Goal: Task Accomplishment & Management: Manage account settings

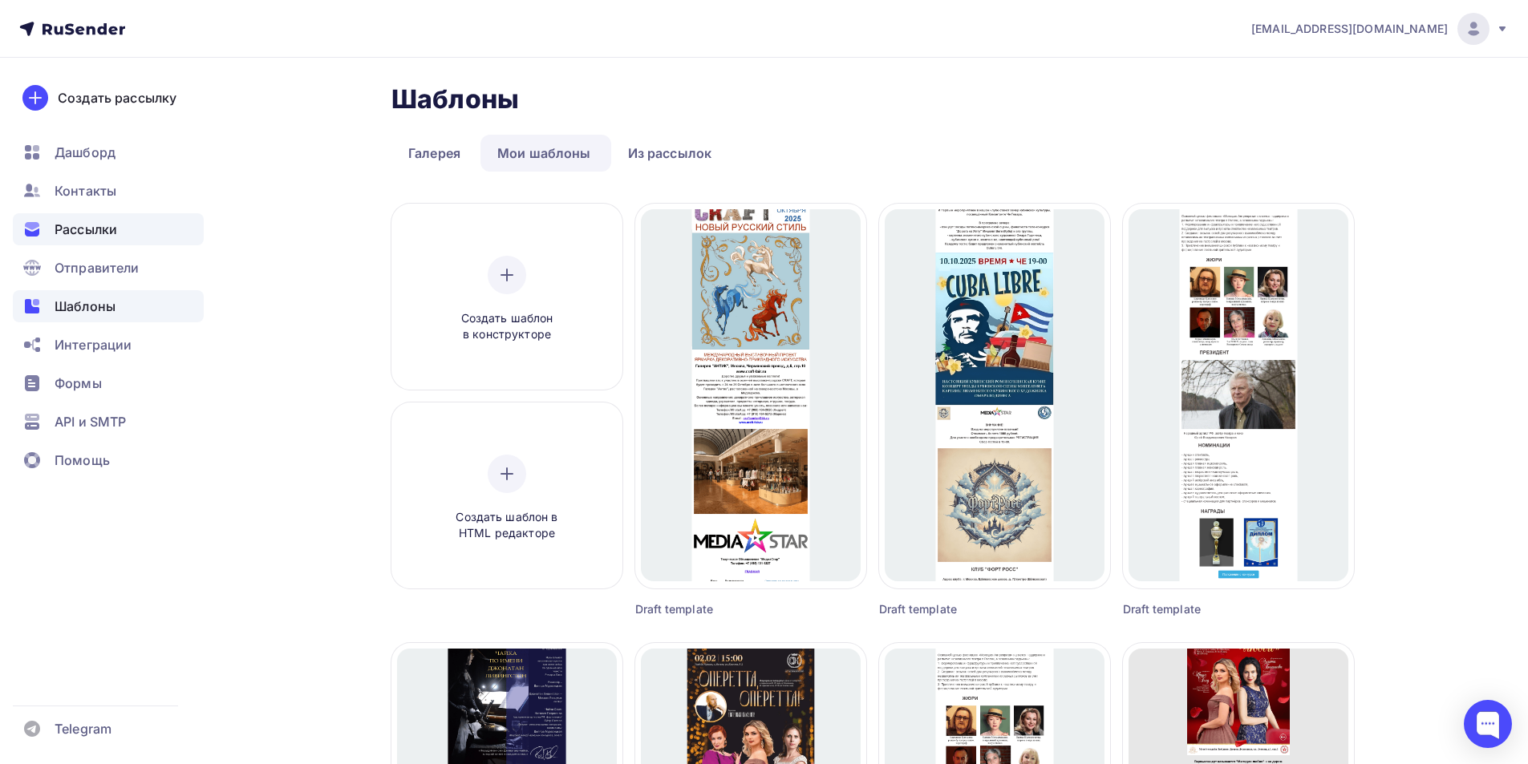
click at [91, 235] on span "Рассылки" at bounding box center [86, 229] width 63 height 19
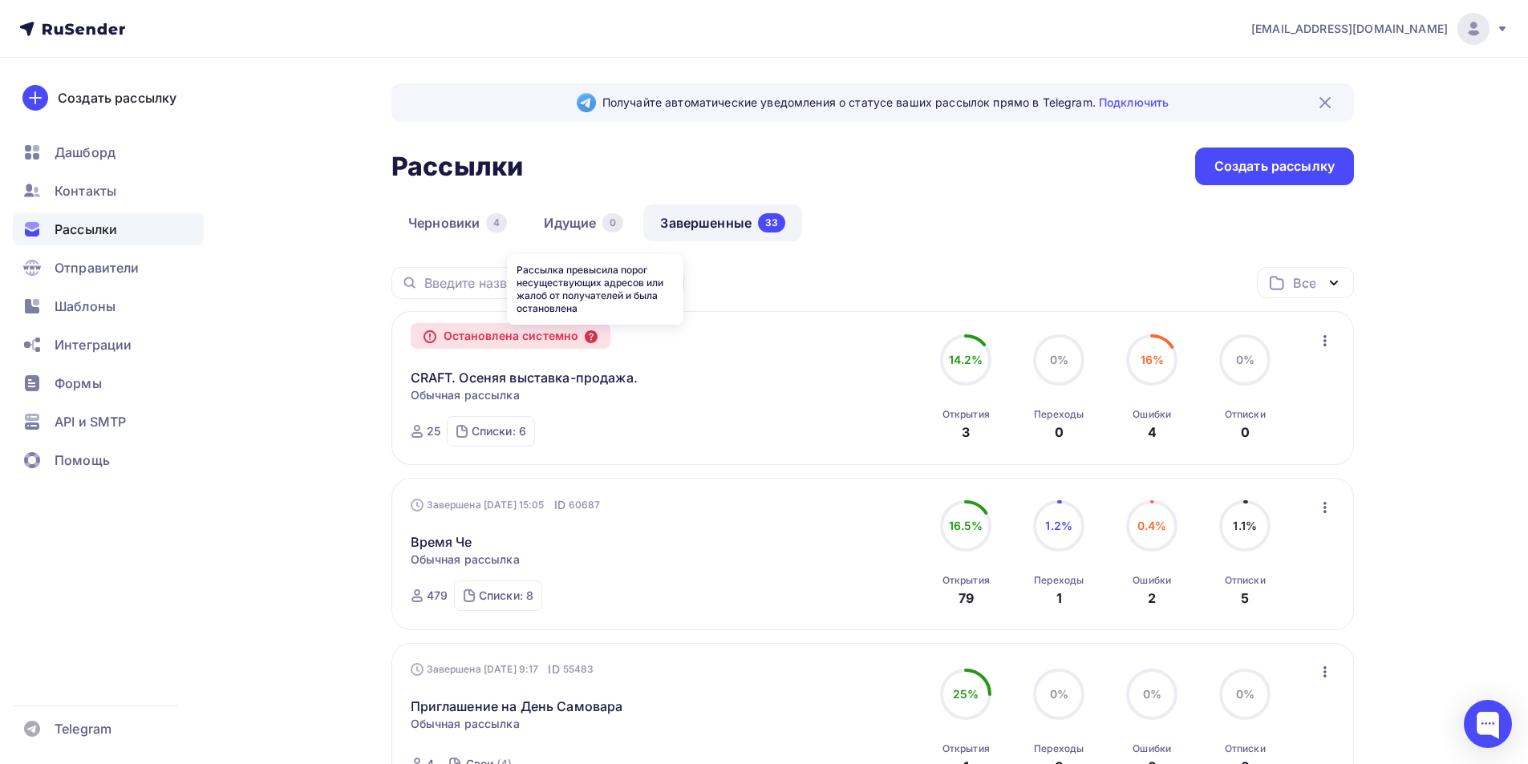
click at [597, 338] on icon at bounding box center [591, 336] width 13 height 13
click at [99, 192] on span "Контакты" at bounding box center [86, 190] width 62 height 19
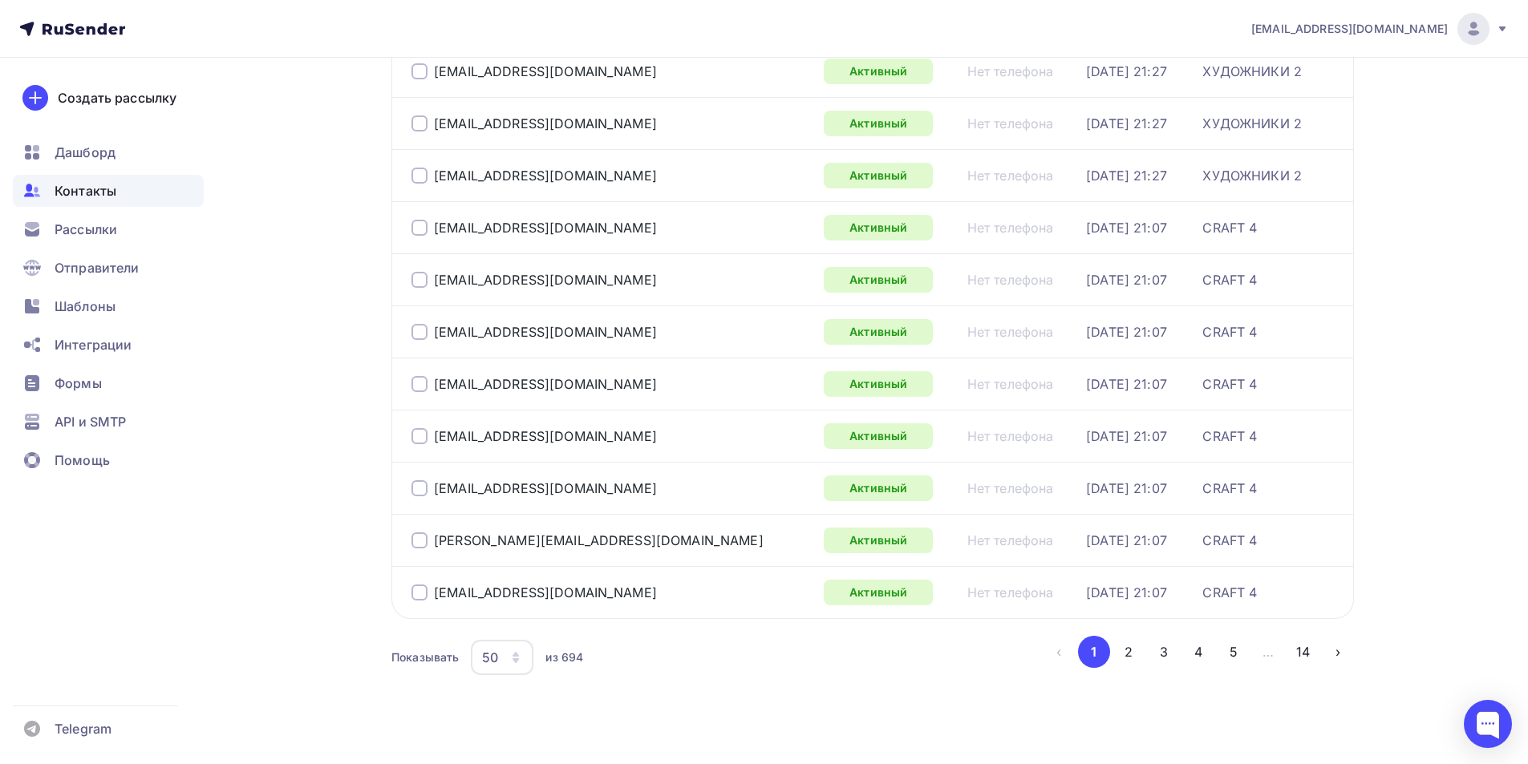
scroll to position [2308, 0]
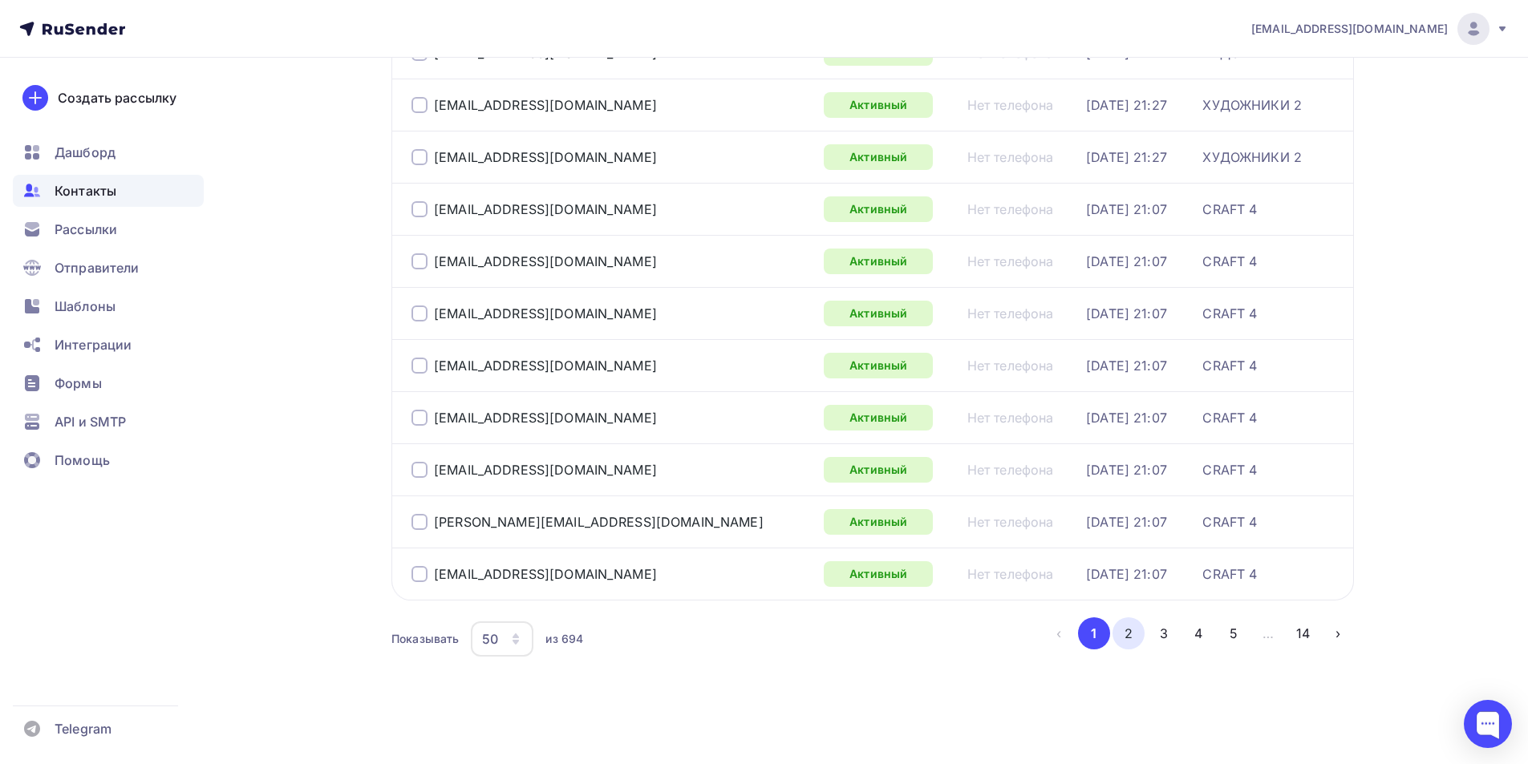
click at [1128, 633] on button "2" at bounding box center [1128, 633] width 32 height 32
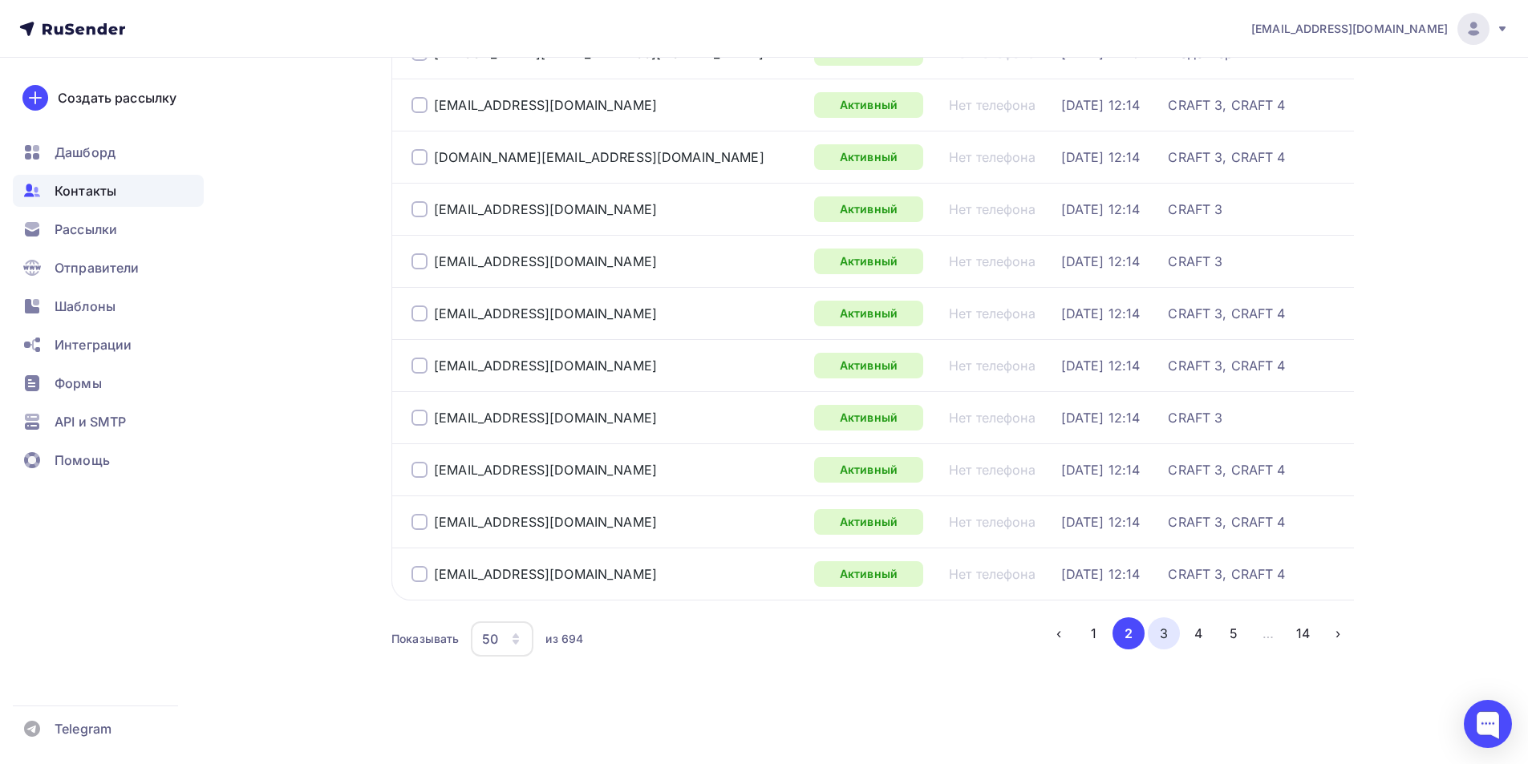
click at [1158, 628] on button "3" at bounding box center [1164, 633] width 32 height 32
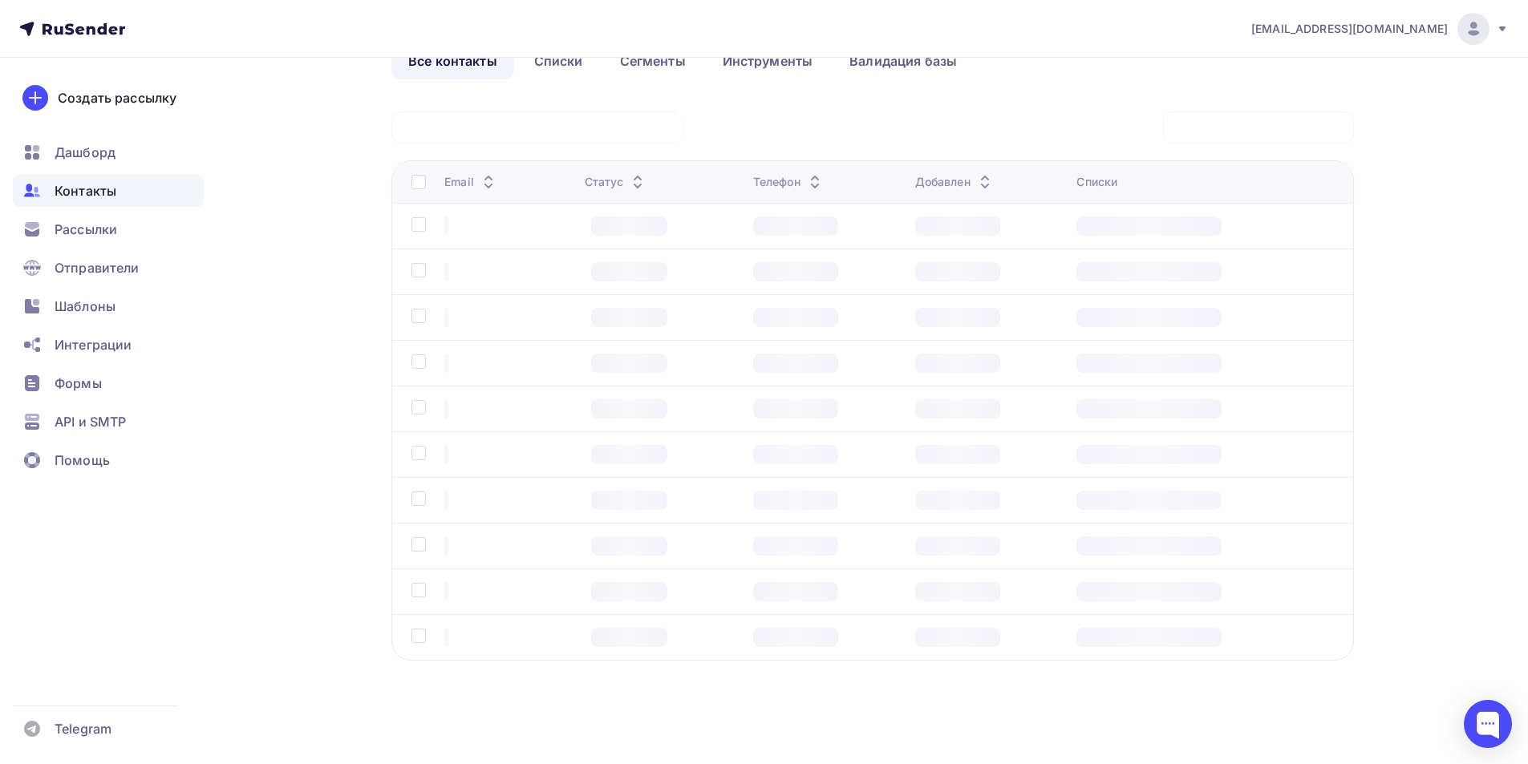
scroll to position [95, 0]
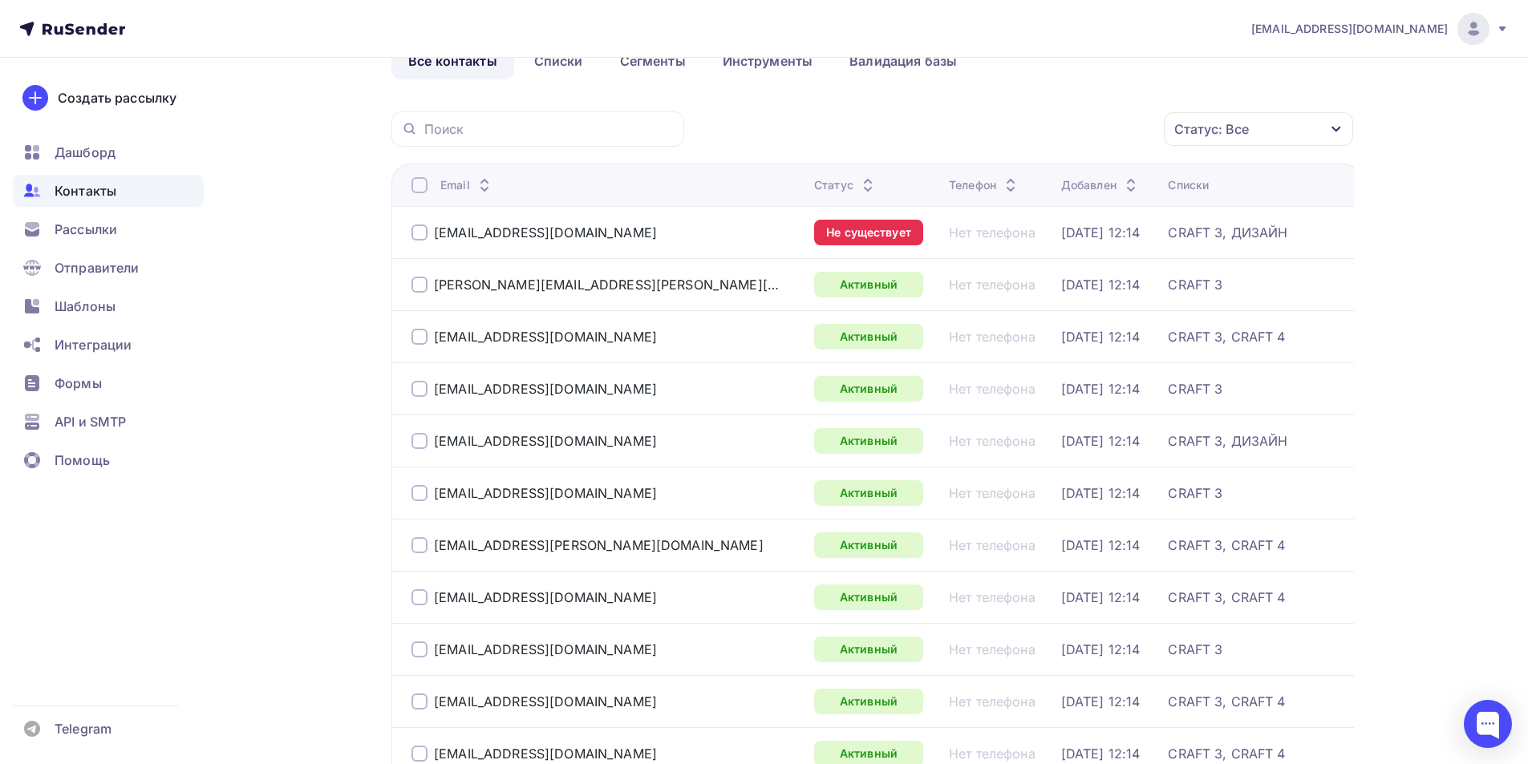
click at [418, 233] on div at bounding box center [419, 233] width 16 height 16
click at [1131, 136] on icon "button" at bounding box center [1129, 128] width 19 height 19
click at [1054, 180] on div "Добавить в списки" at bounding box center [1018, 176] width 123 height 19
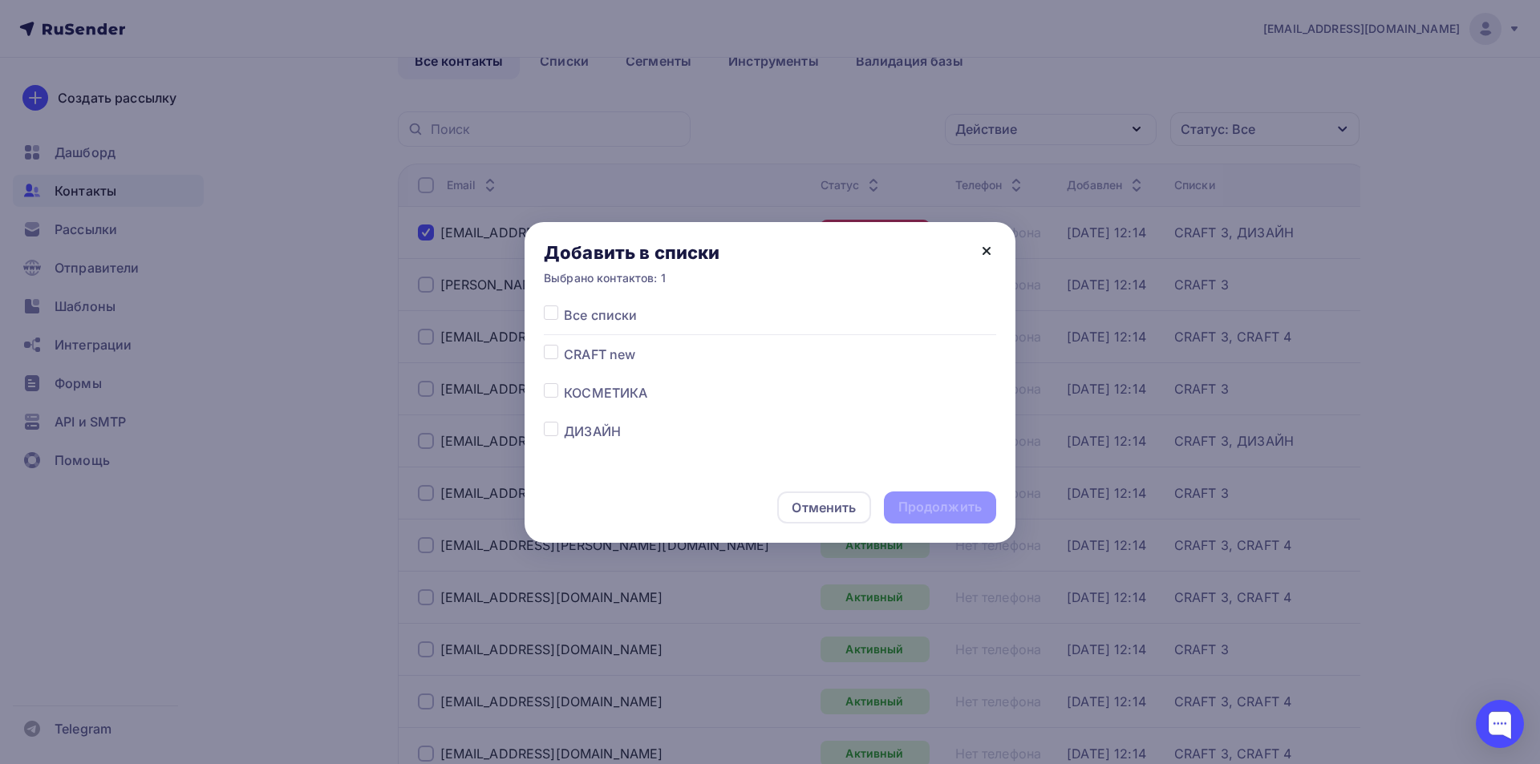
click at [987, 251] on icon at bounding box center [986, 251] width 6 height 6
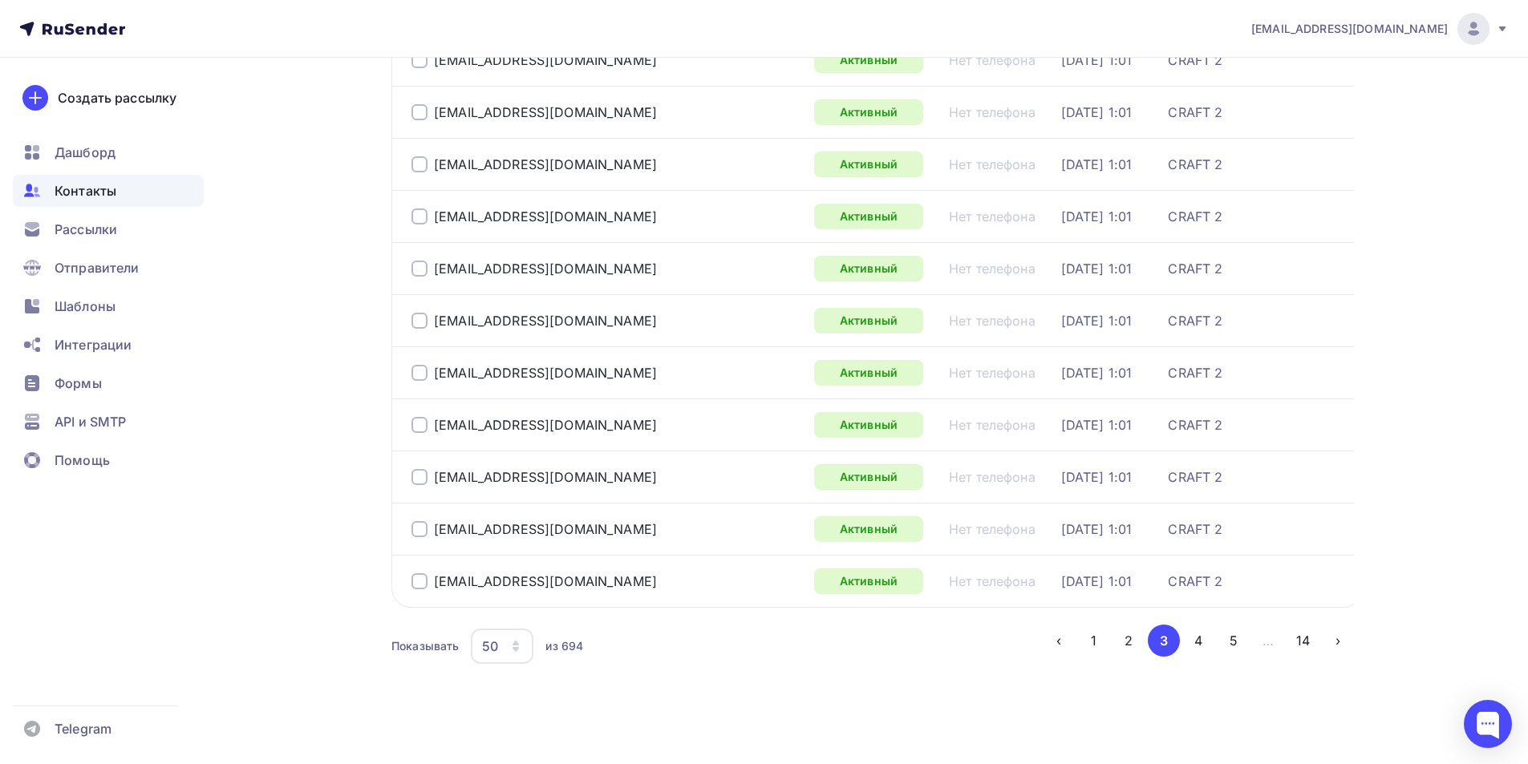
scroll to position [2308, 0]
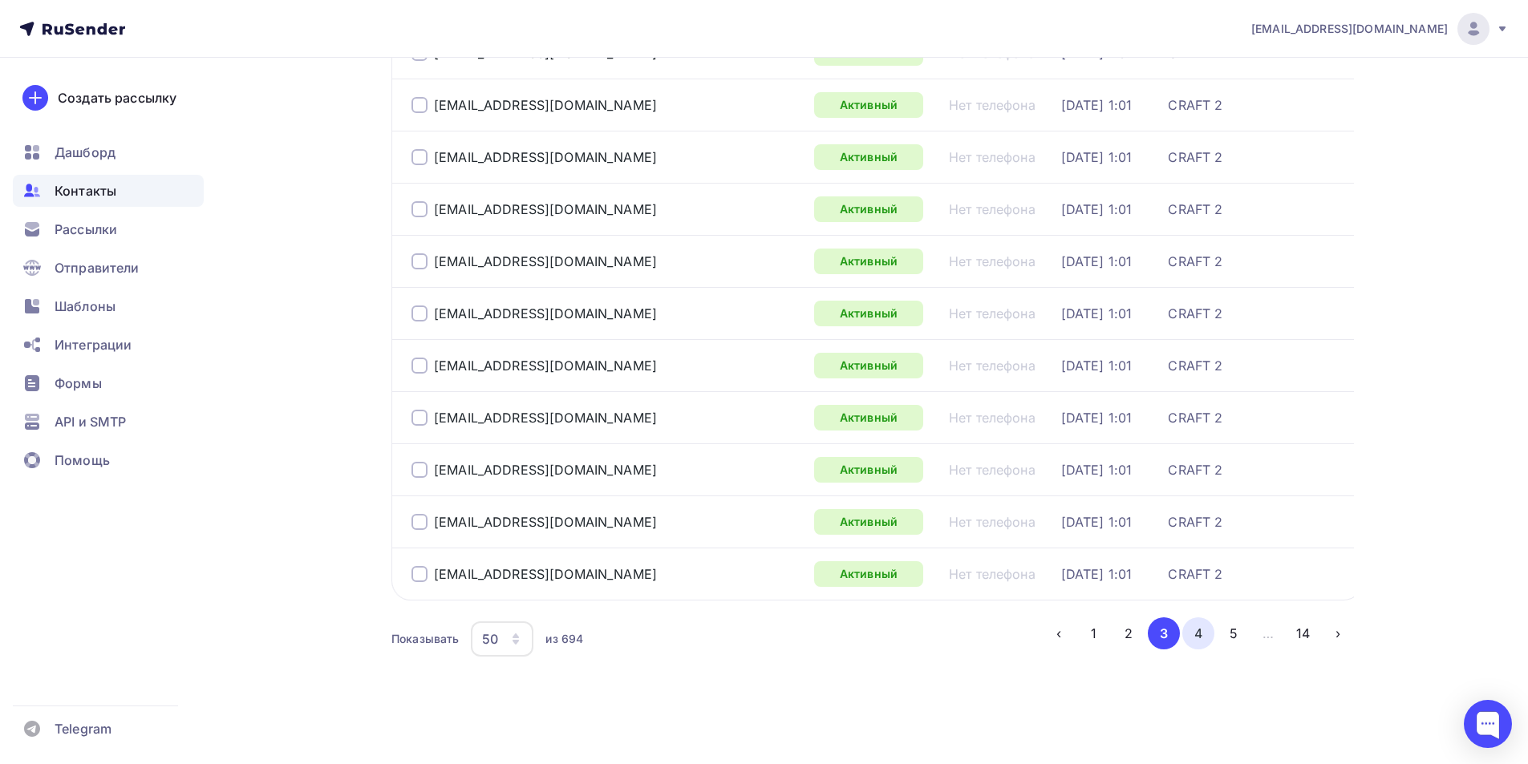
click at [1196, 632] on button "4" at bounding box center [1198, 633] width 32 height 32
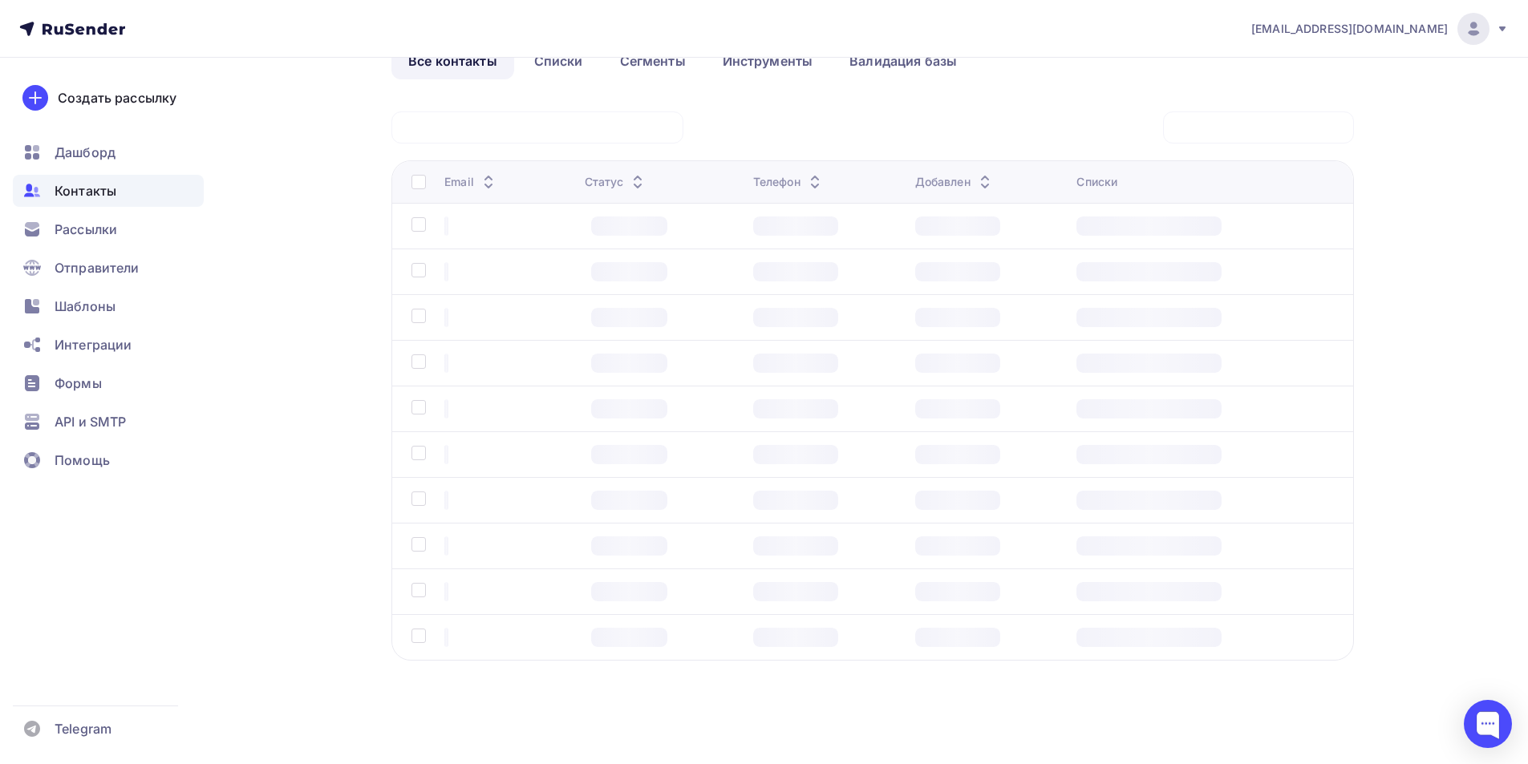
scroll to position [95, 0]
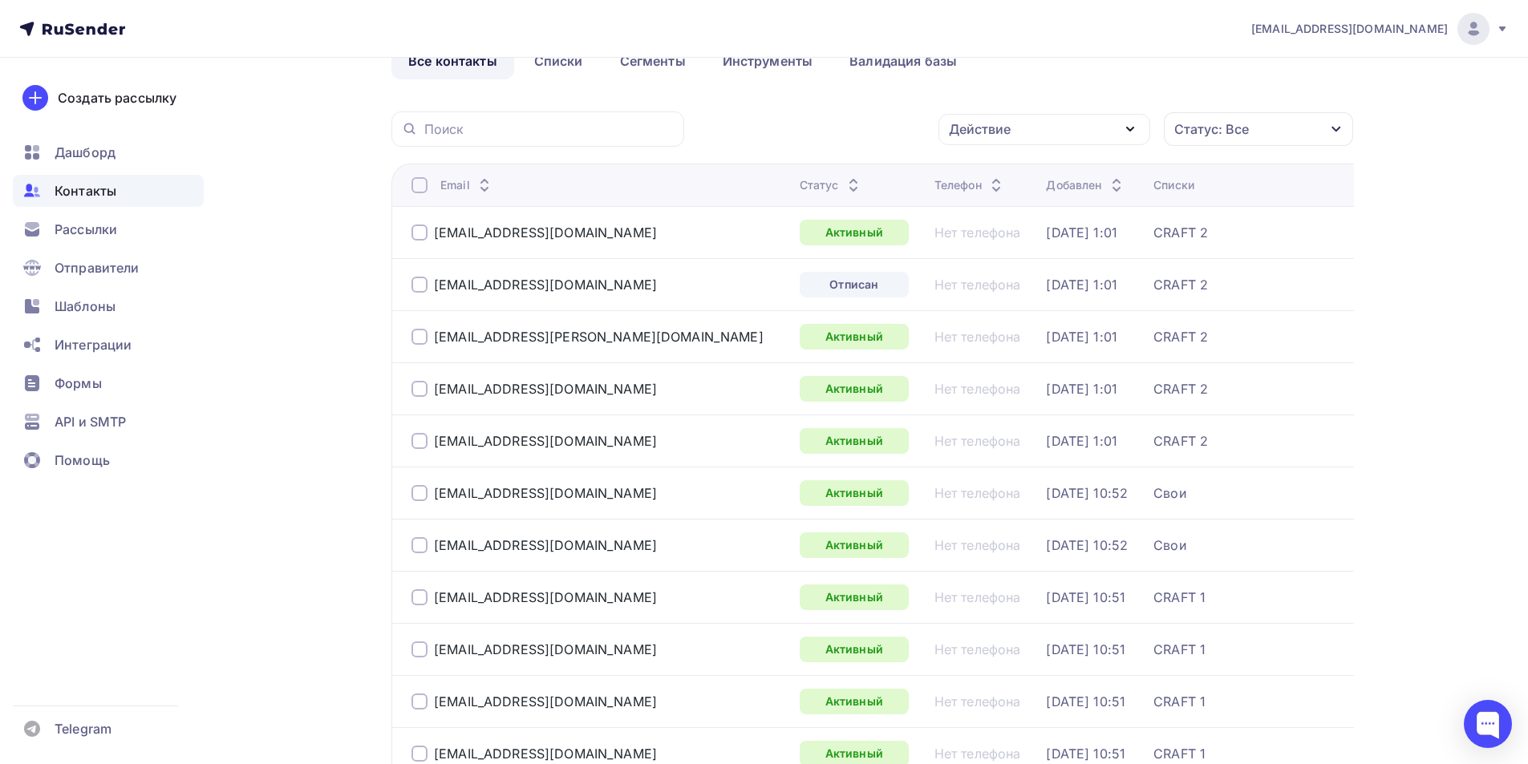
click at [422, 285] on div at bounding box center [419, 285] width 16 height 16
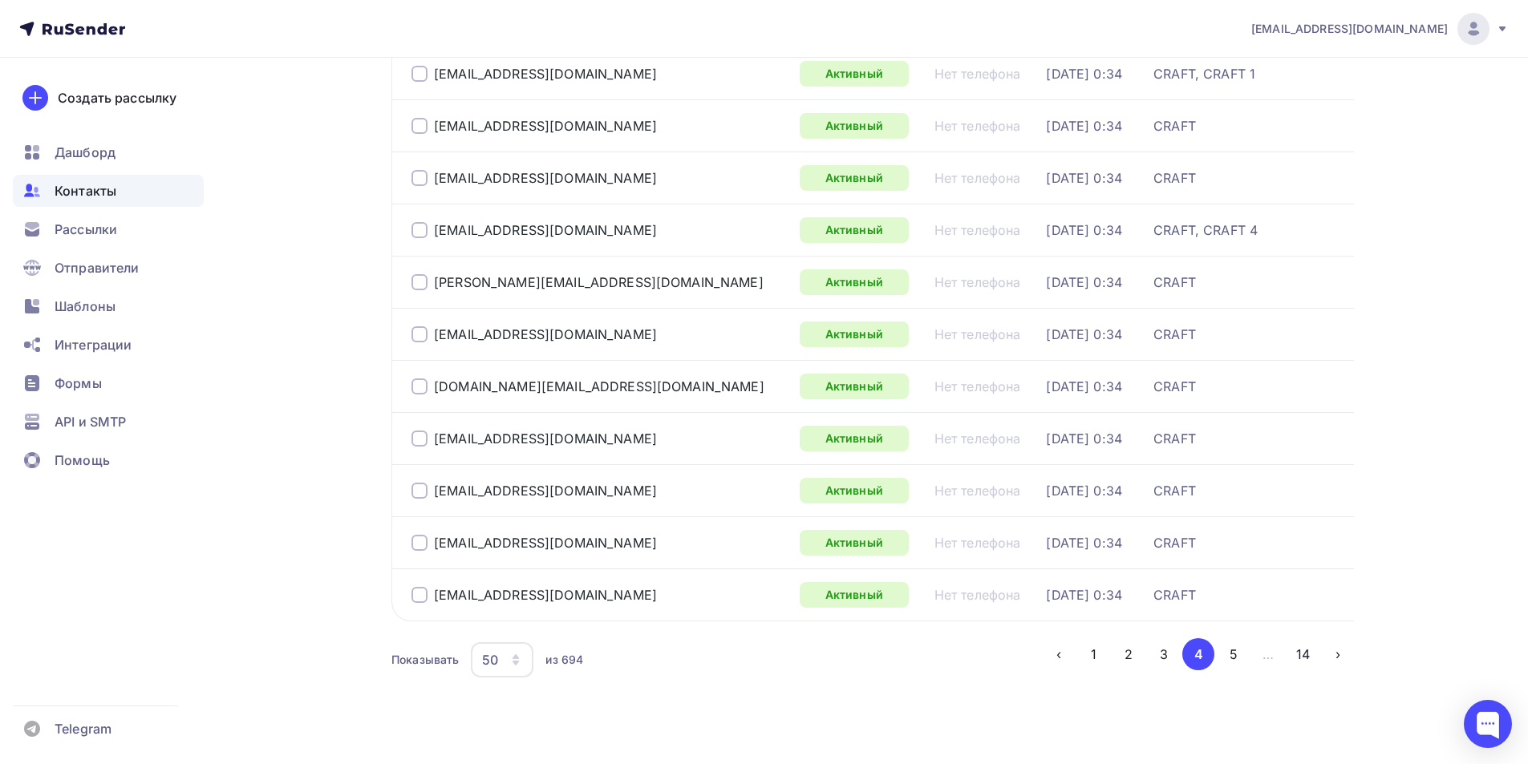
scroll to position [2308, 0]
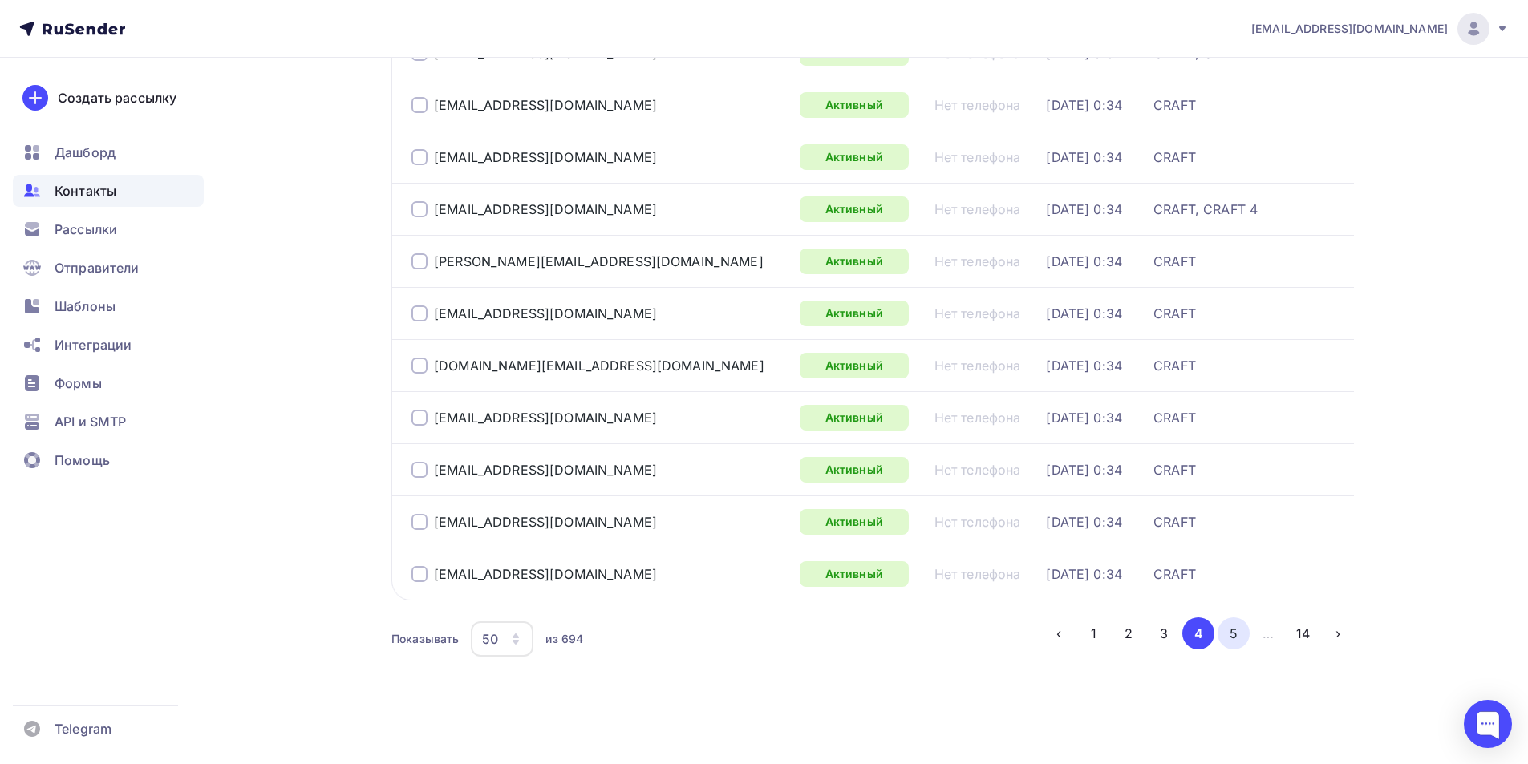
click at [1237, 633] on button "5" at bounding box center [1233, 633] width 32 height 32
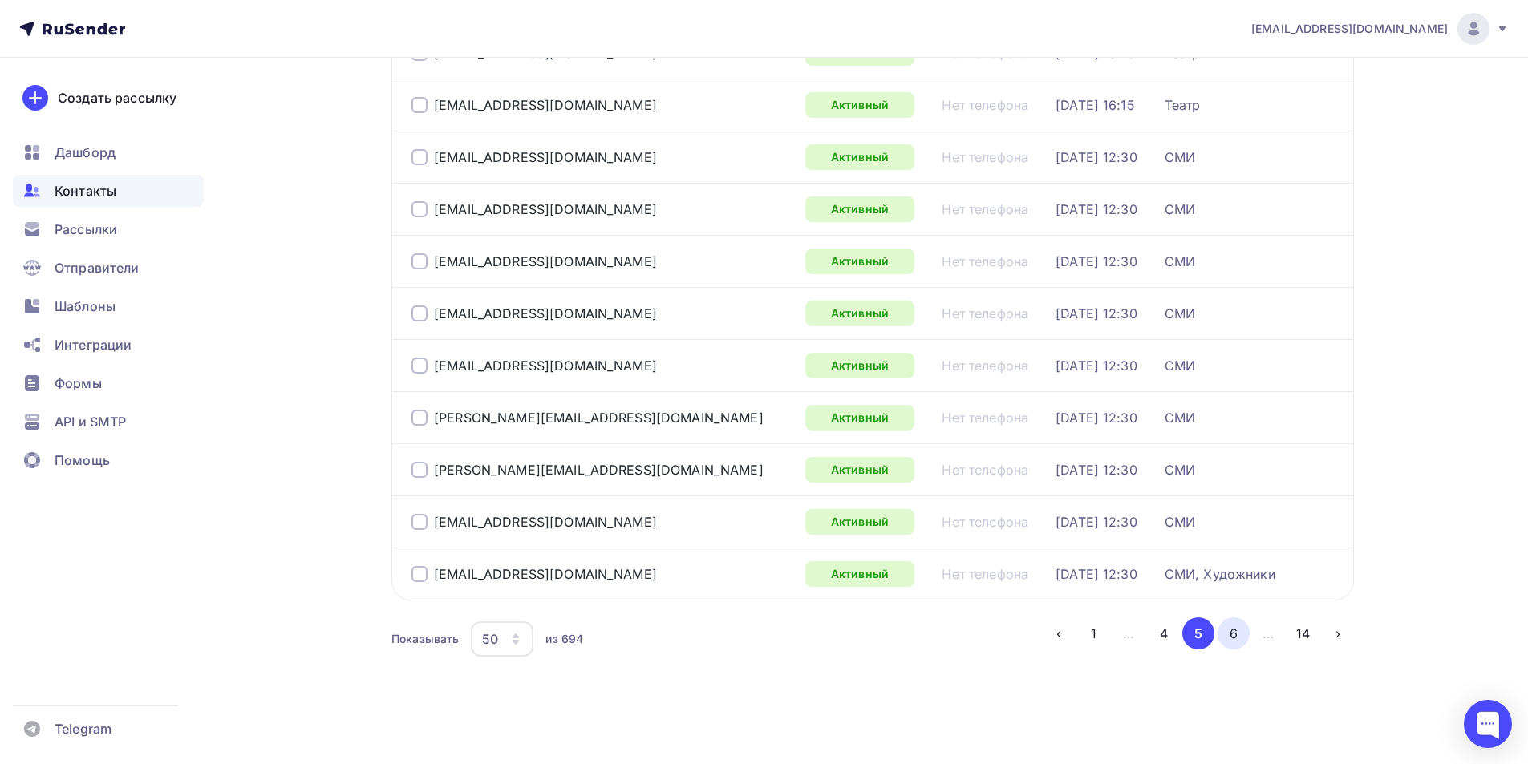
click at [1234, 629] on button "6" at bounding box center [1233, 633] width 32 height 32
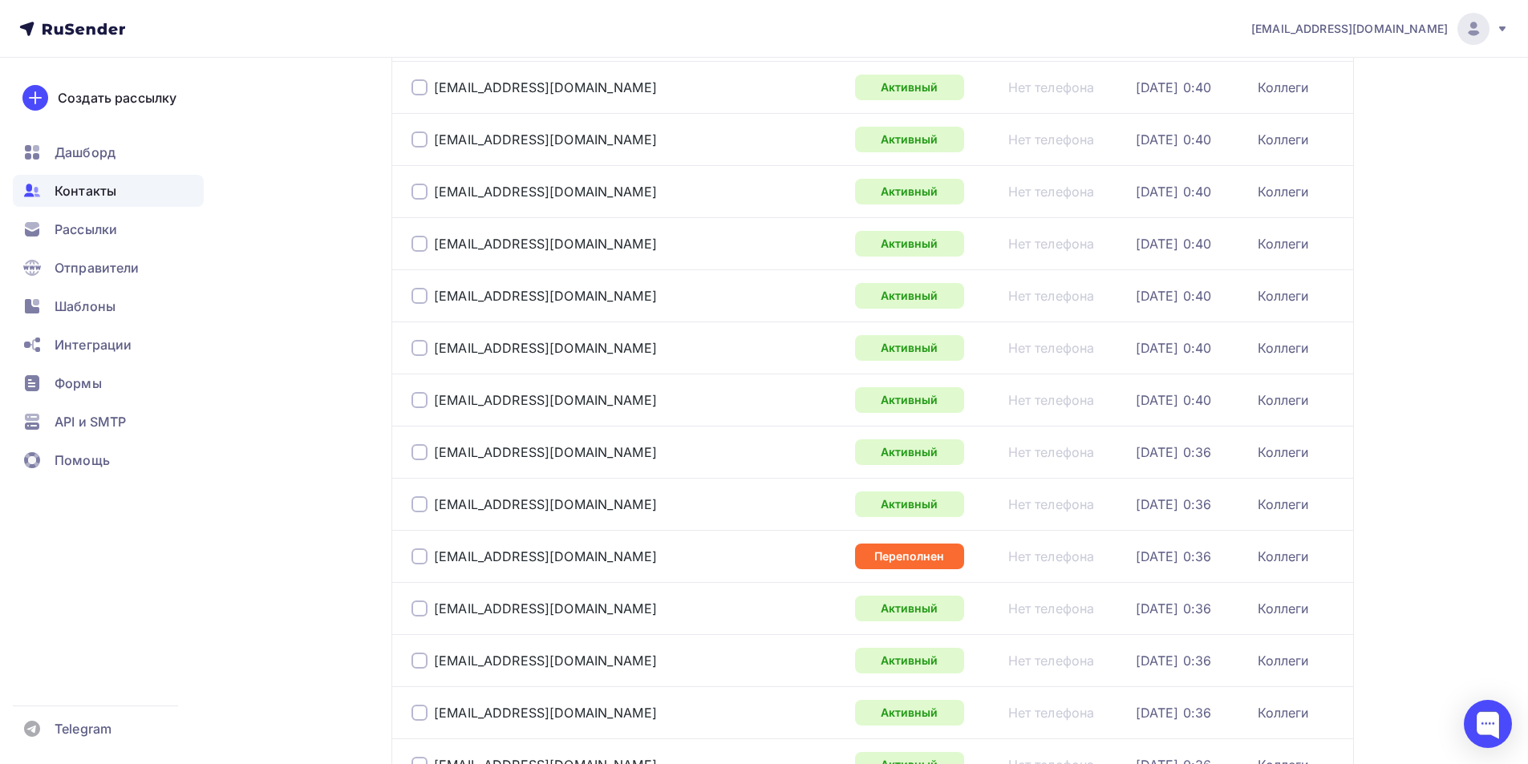
scroll to position [1298, 0]
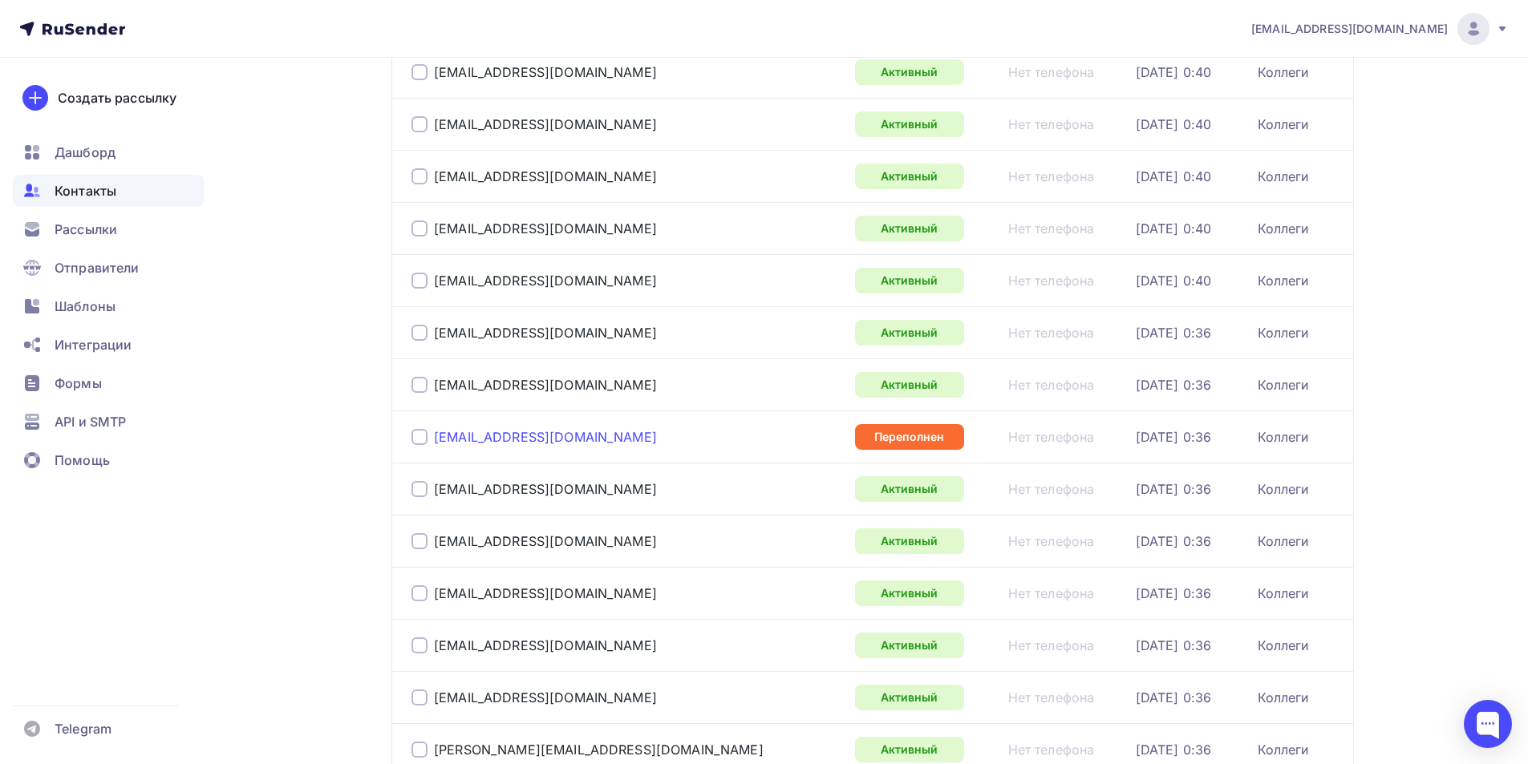
drag, startPoint x: 415, startPoint y: 441, endPoint x: 443, endPoint y: 443, distance: 28.1
click at [415, 441] on div at bounding box center [419, 437] width 16 height 16
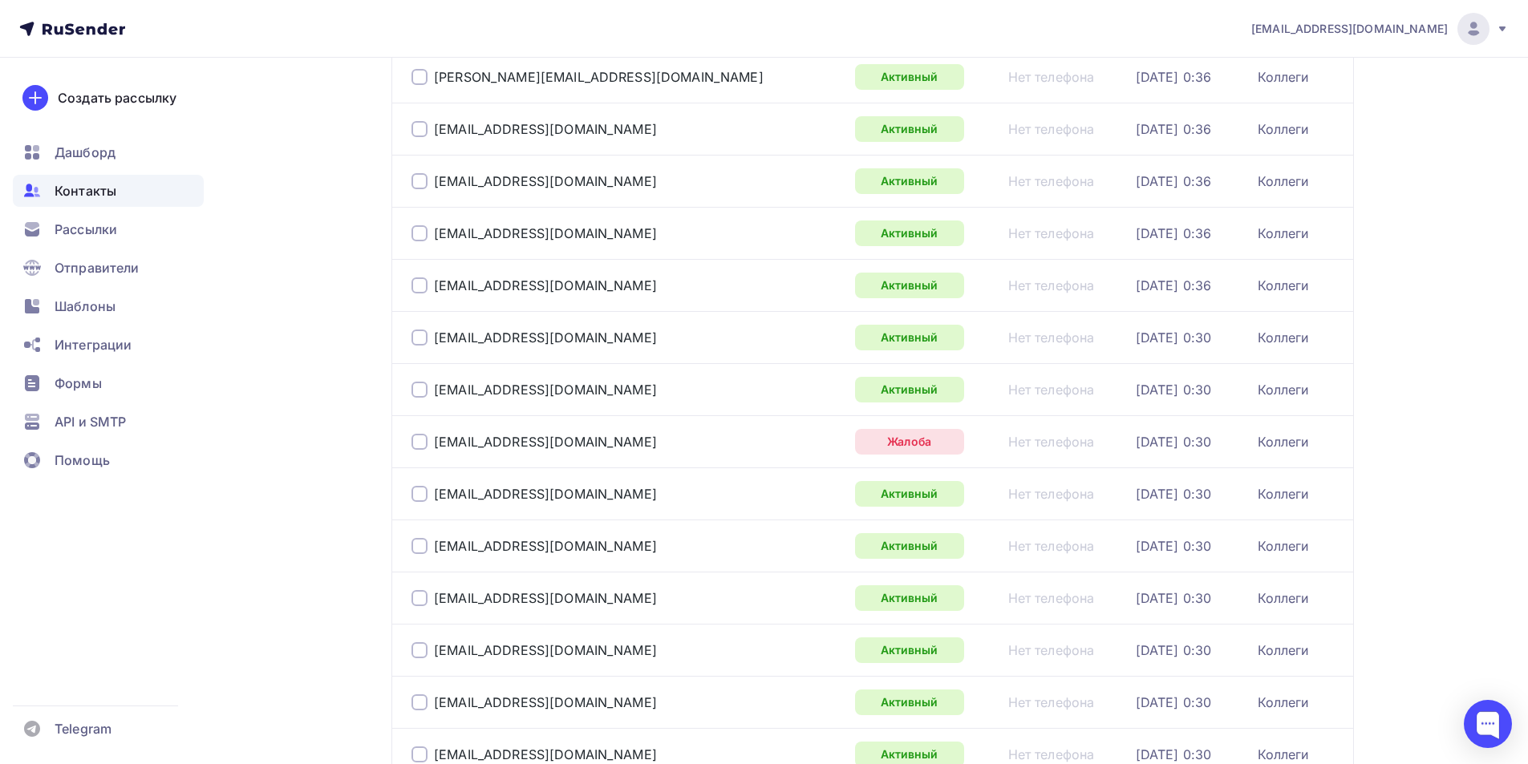
scroll to position [2020, 0]
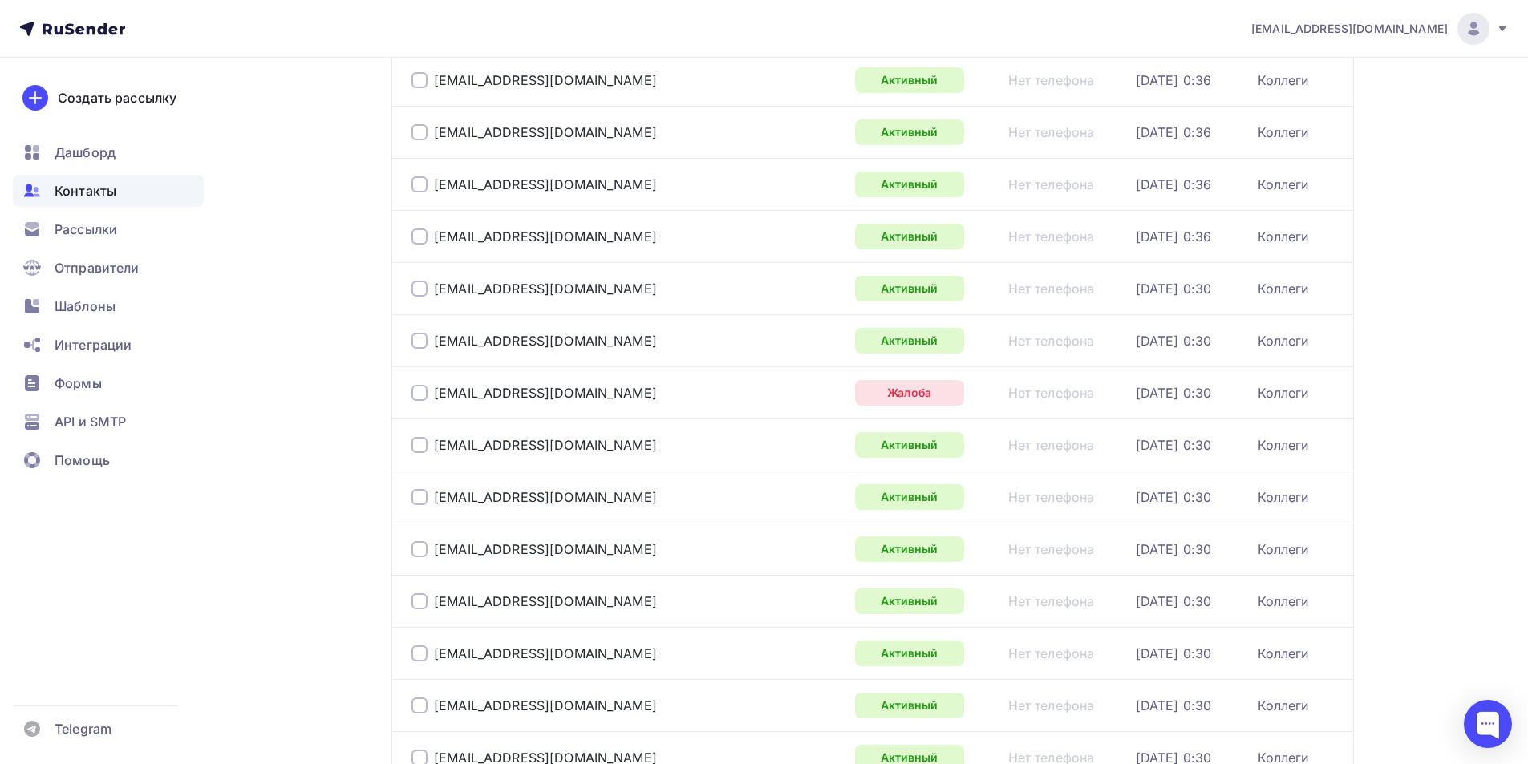
drag, startPoint x: 418, startPoint y: 395, endPoint x: 427, endPoint y: 391, distance: 9.7
click at [418, 394] on div at bounding box center [419, 393] width 16 height 16
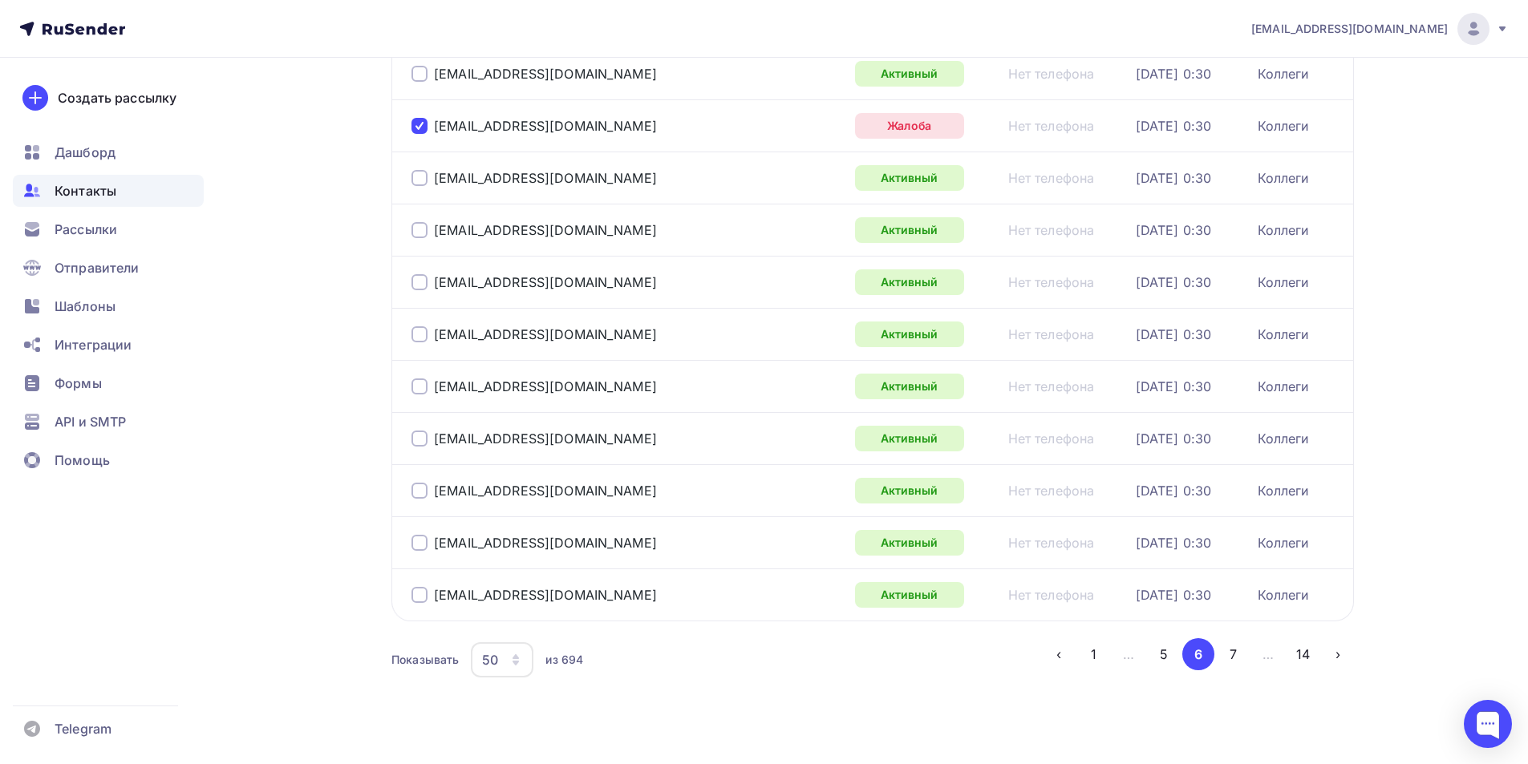
scroll to position [2308, 0]
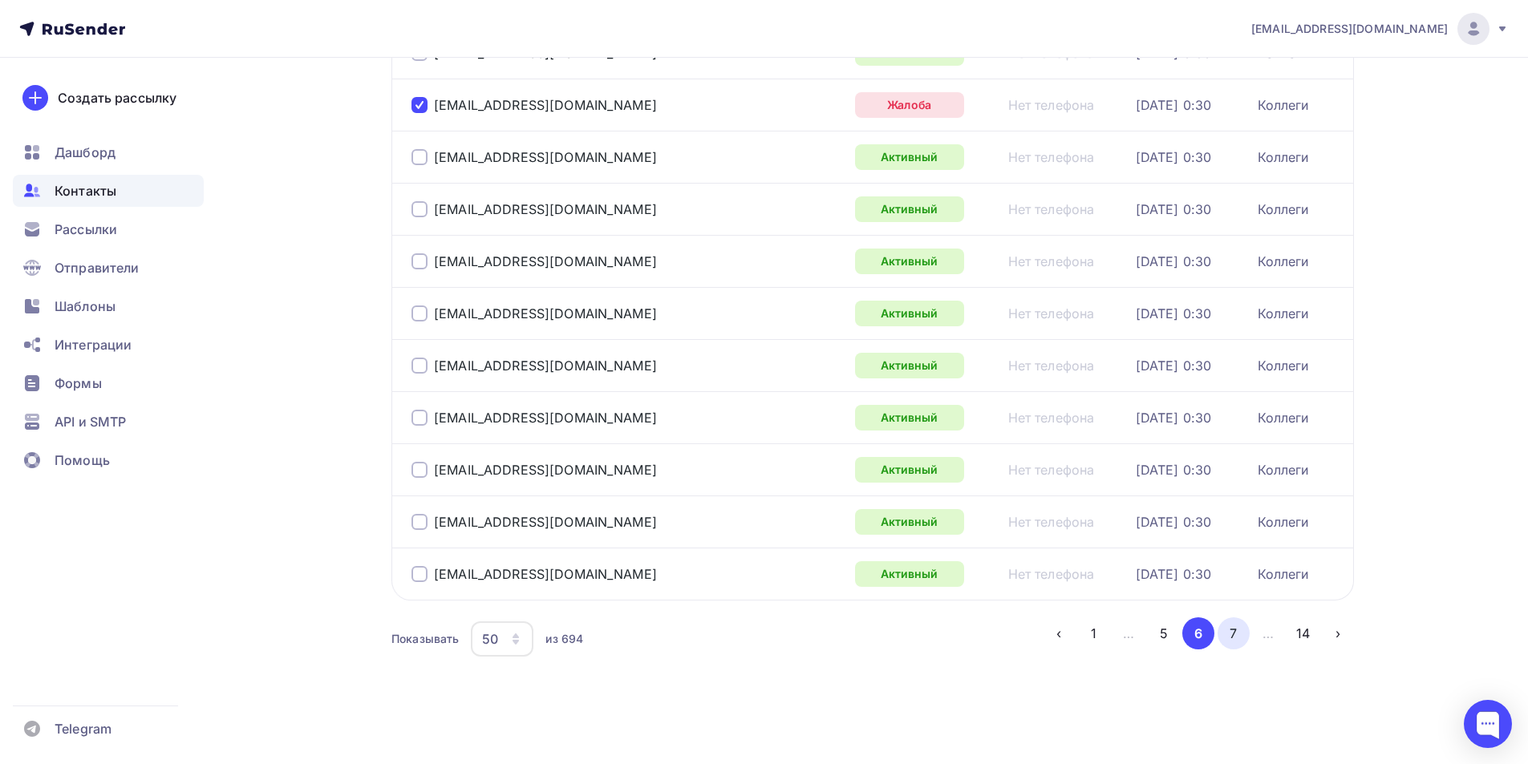
click at [1236, 638] on button "7" at bounding box center [1233, 633] width 32 height 32
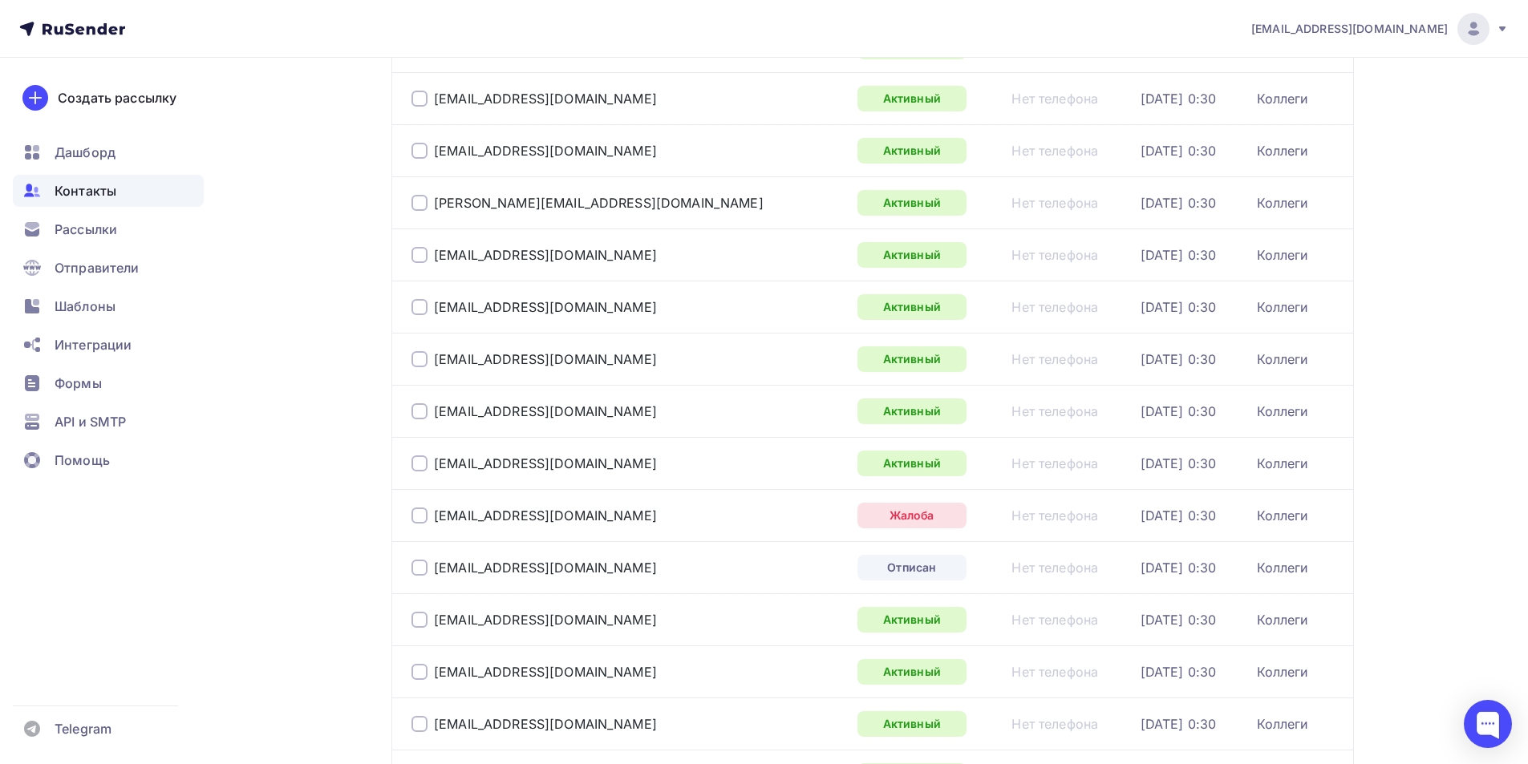
scroll to position [978, 0]
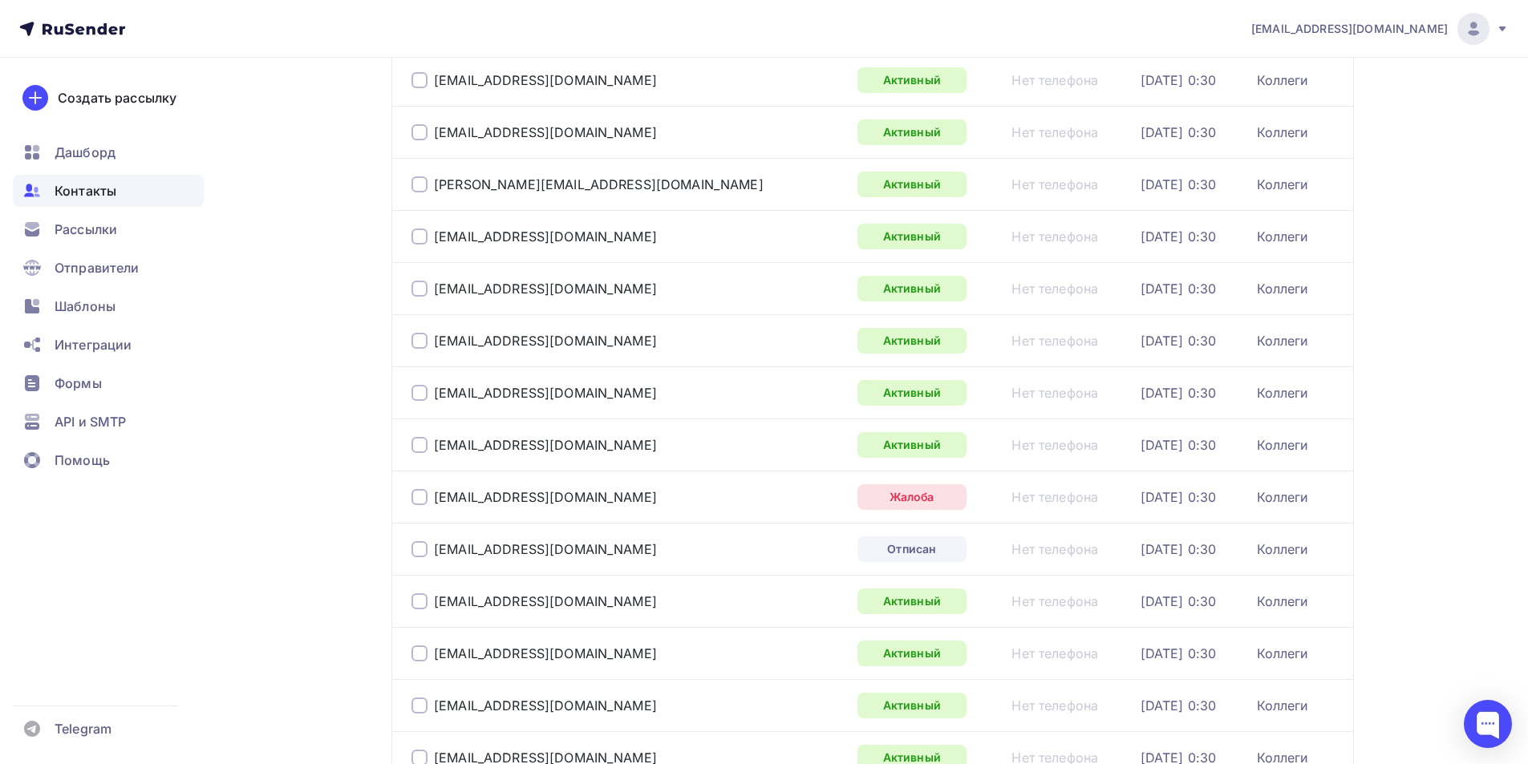
click at [417, 496] on div at bounding box center [419, 497] width 16 height 16
click at [418, 545] on div at bounding box center [419, 549] width 16 height 16
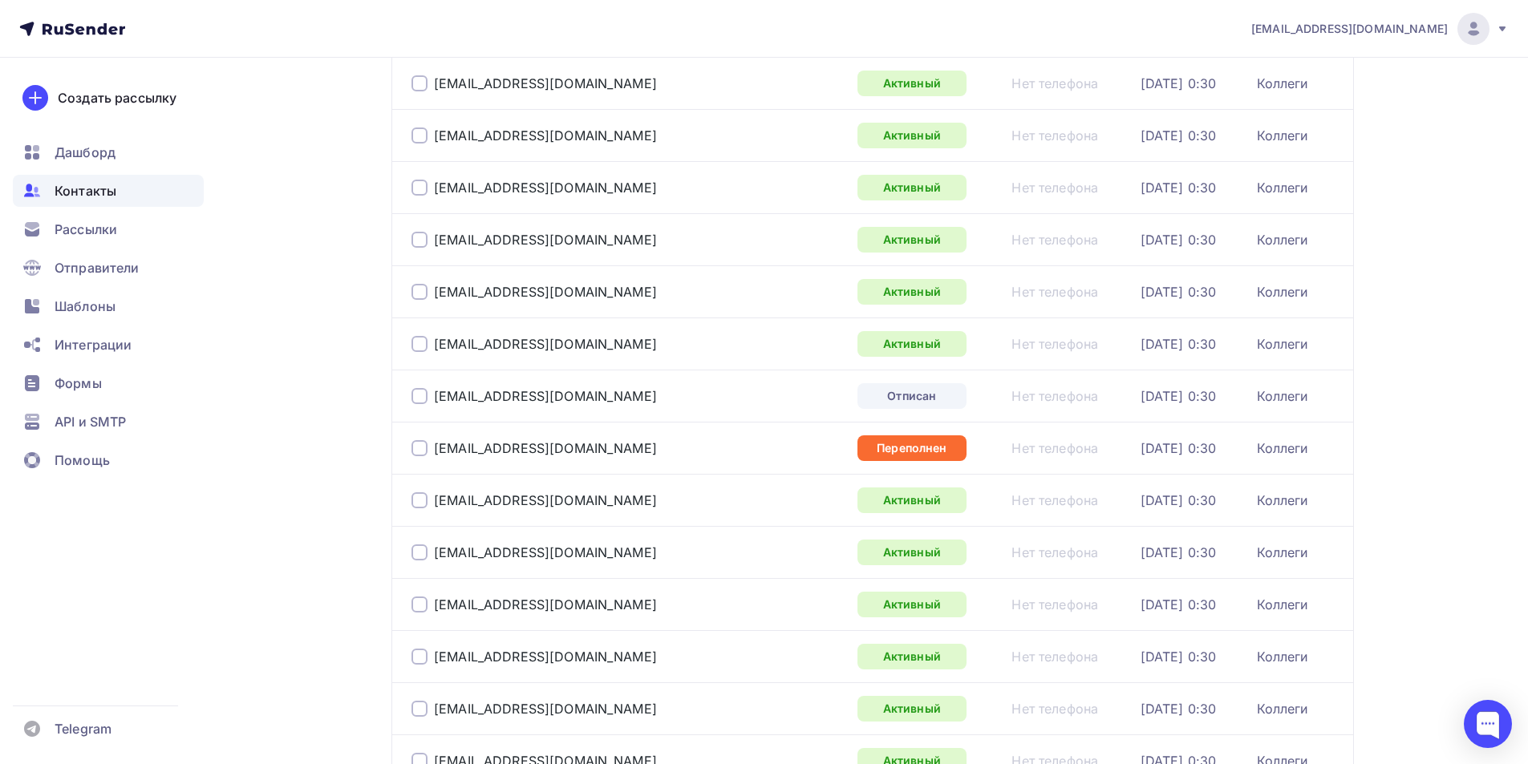
scroll to position [1619, 0]
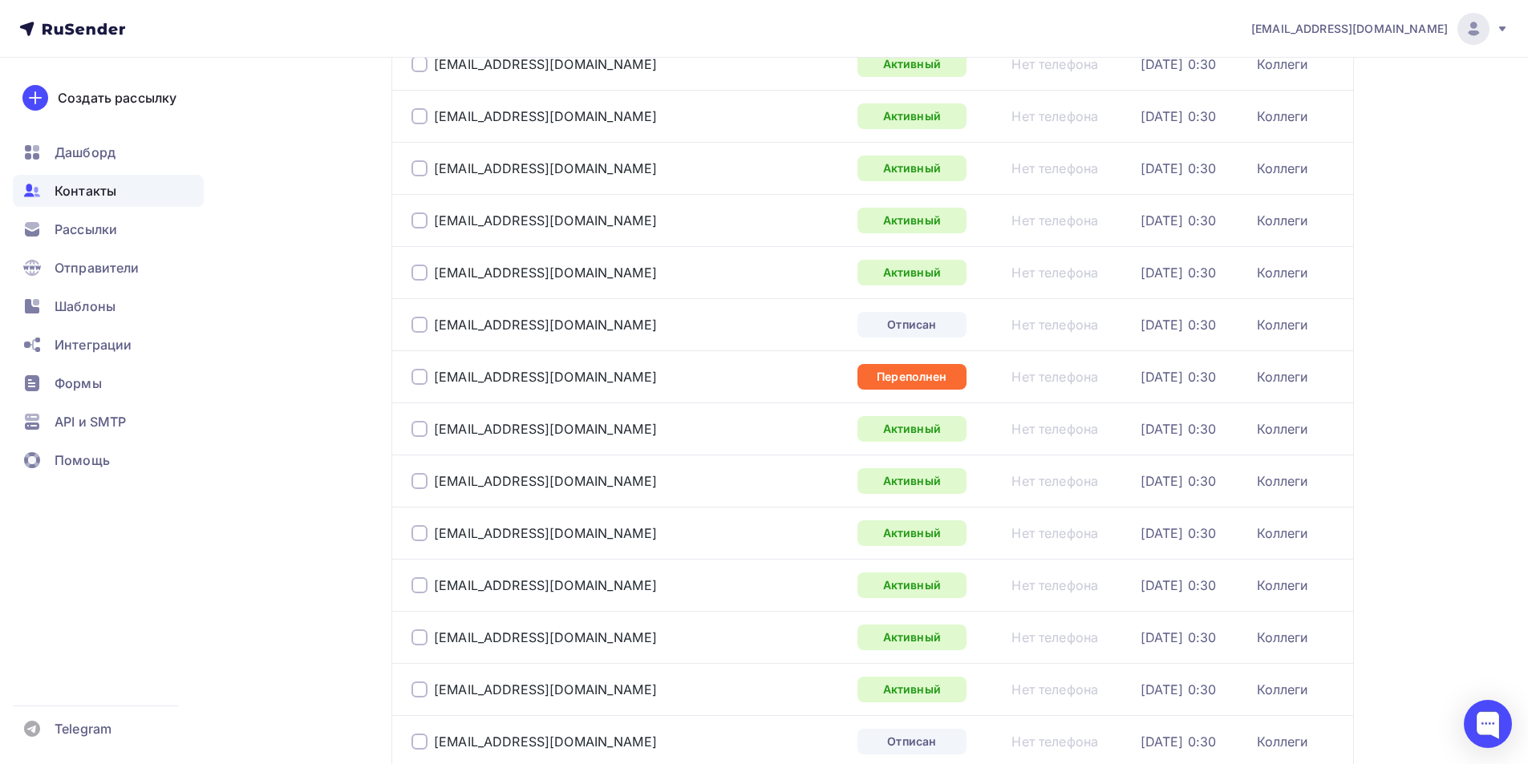
click at [424, 327] on div at bounding box center [419, 325] width 16 height 16
click at [419, 376] on div at bounding box center [419, 377] width 16 height 16
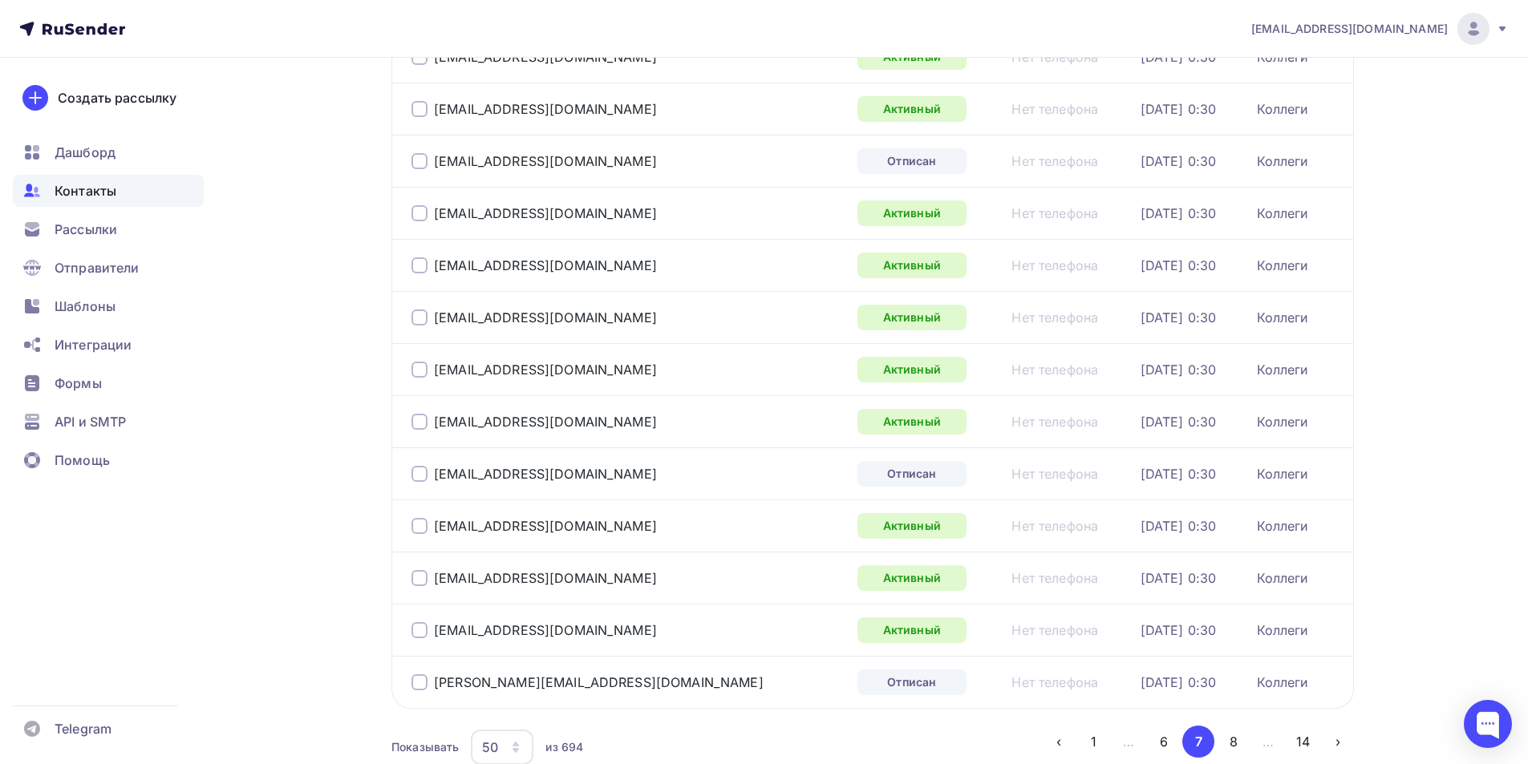
scroll to position [2308, 0]
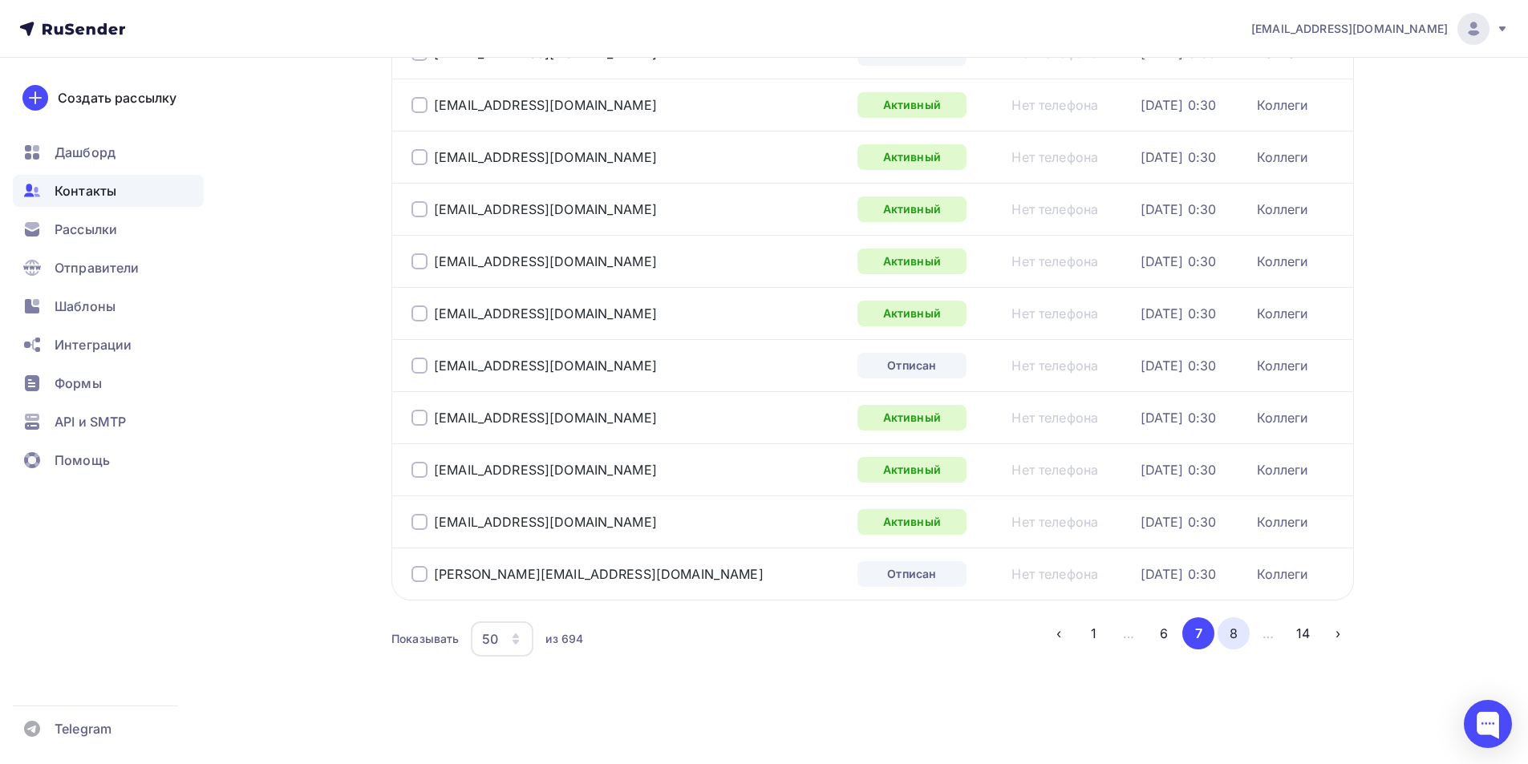
click at [1233, 631] on button "8" at bounding box center [1233, 633] width 32 height 32
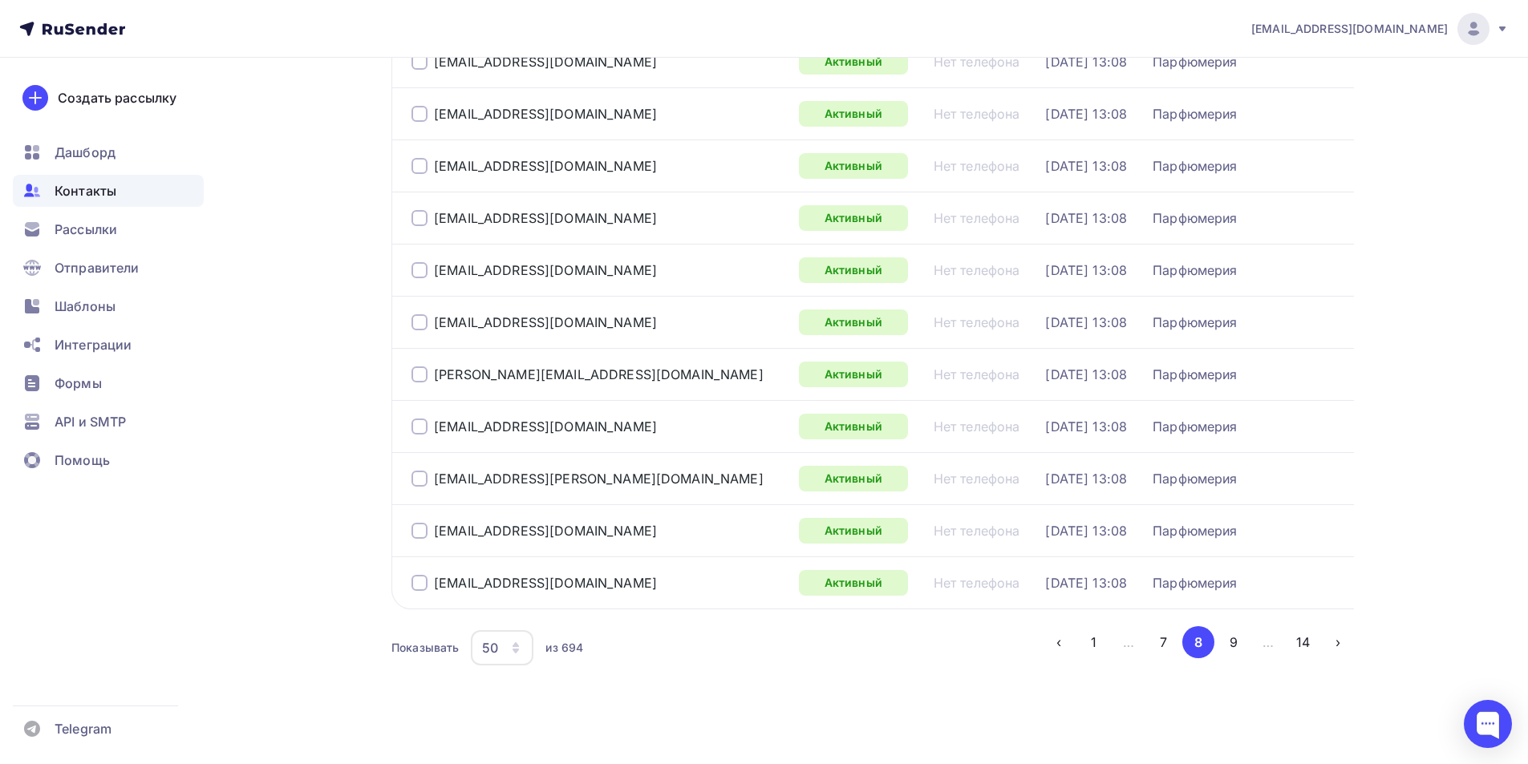
scroll to position [2320, 0]
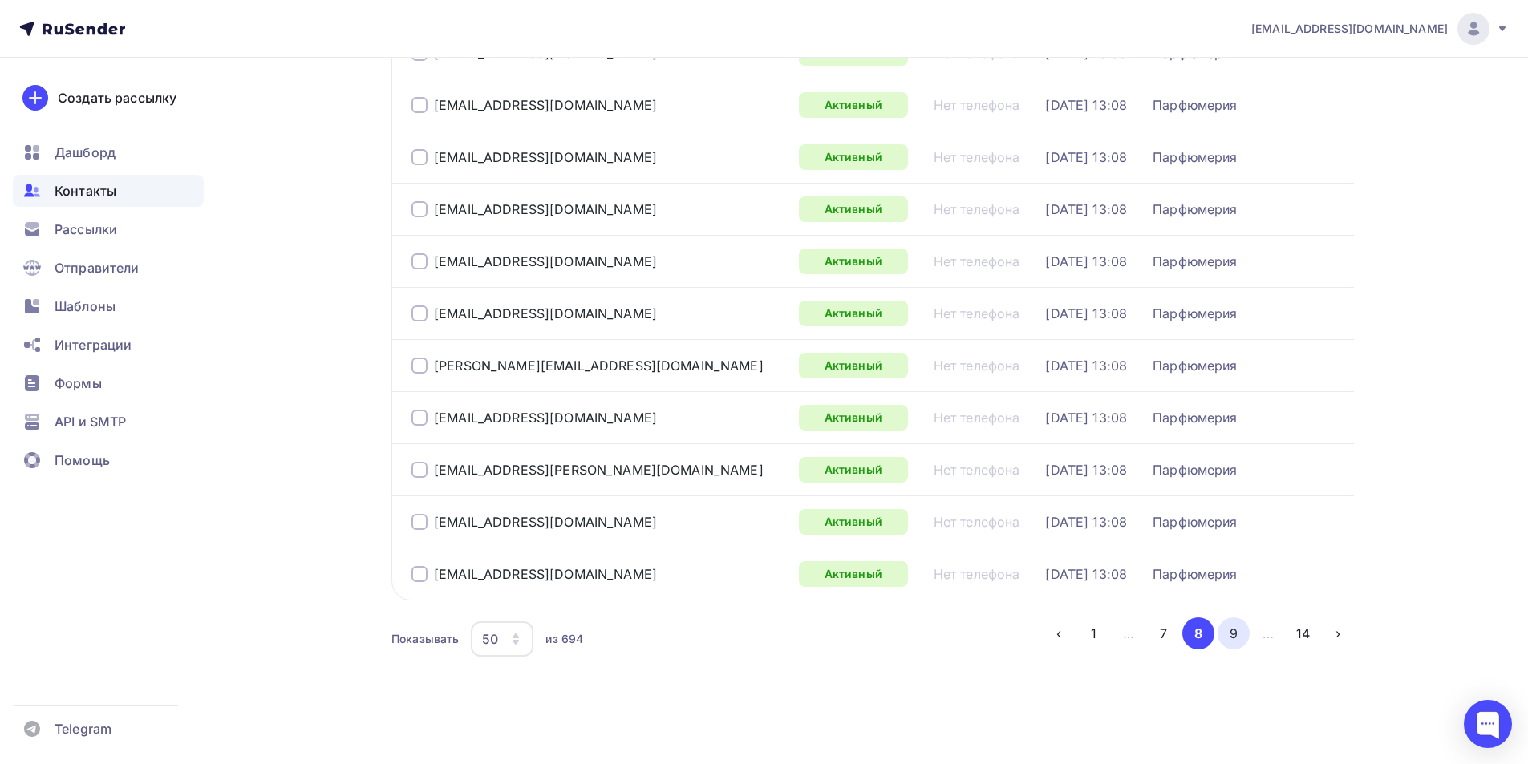
click at [1233, 631] on button "9" at bounding box center [1233, 633] width 32 height 32
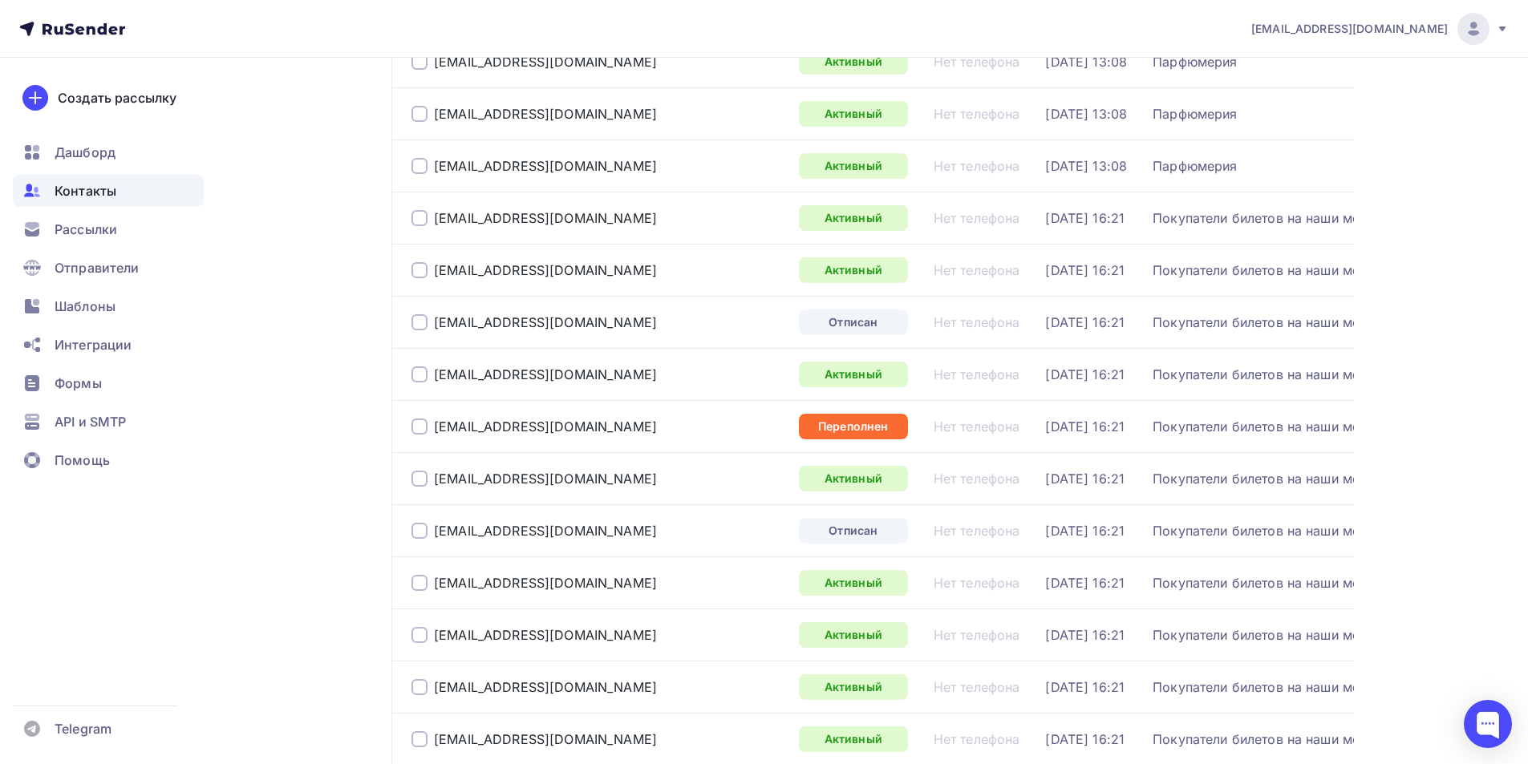
scroll to position [496, 0]
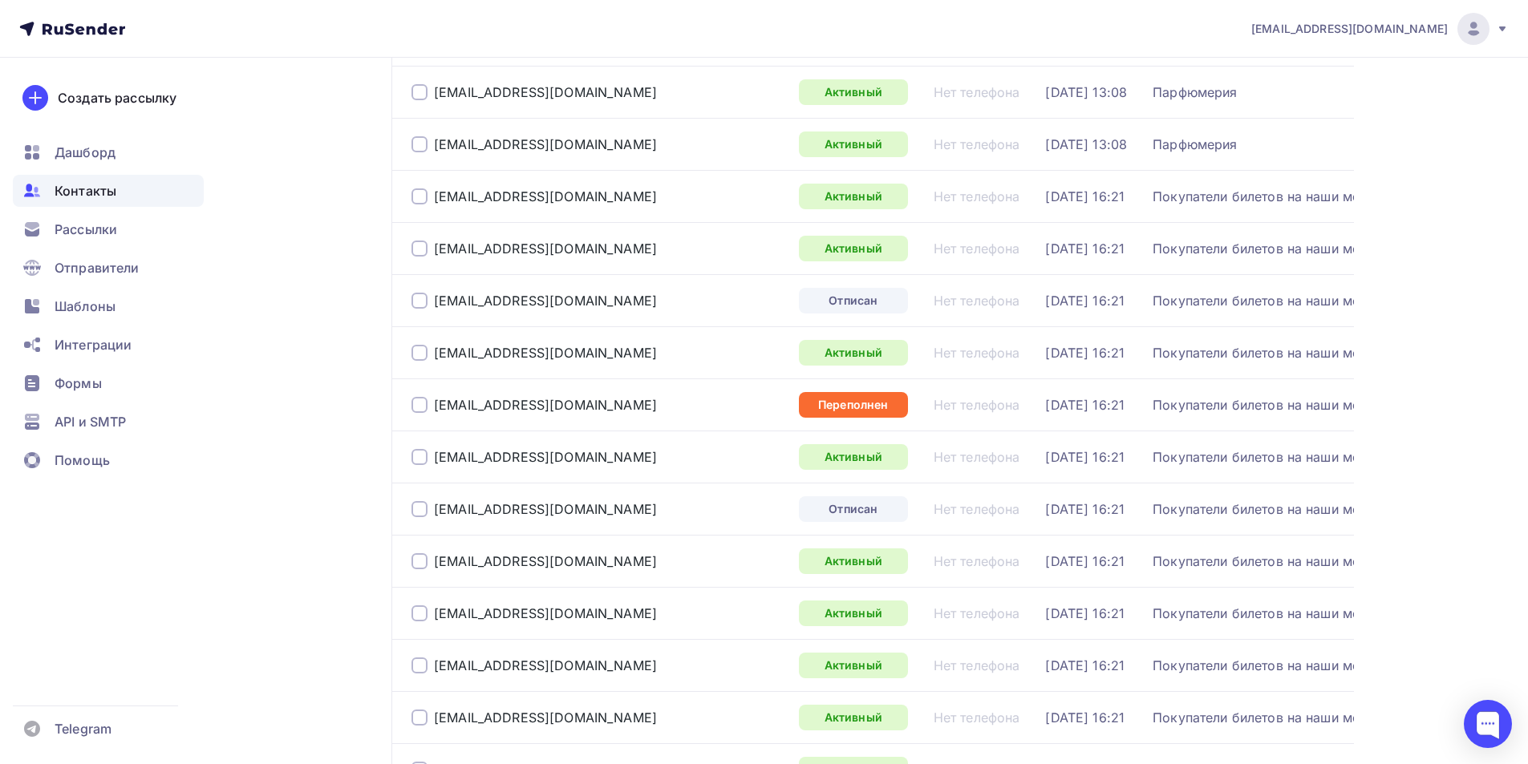
click at [422, 300] on div at bounding box center [419, 301] width 16 height 16
click at [418, 402] on div at bounding box center [419, 405] width 16 height 16
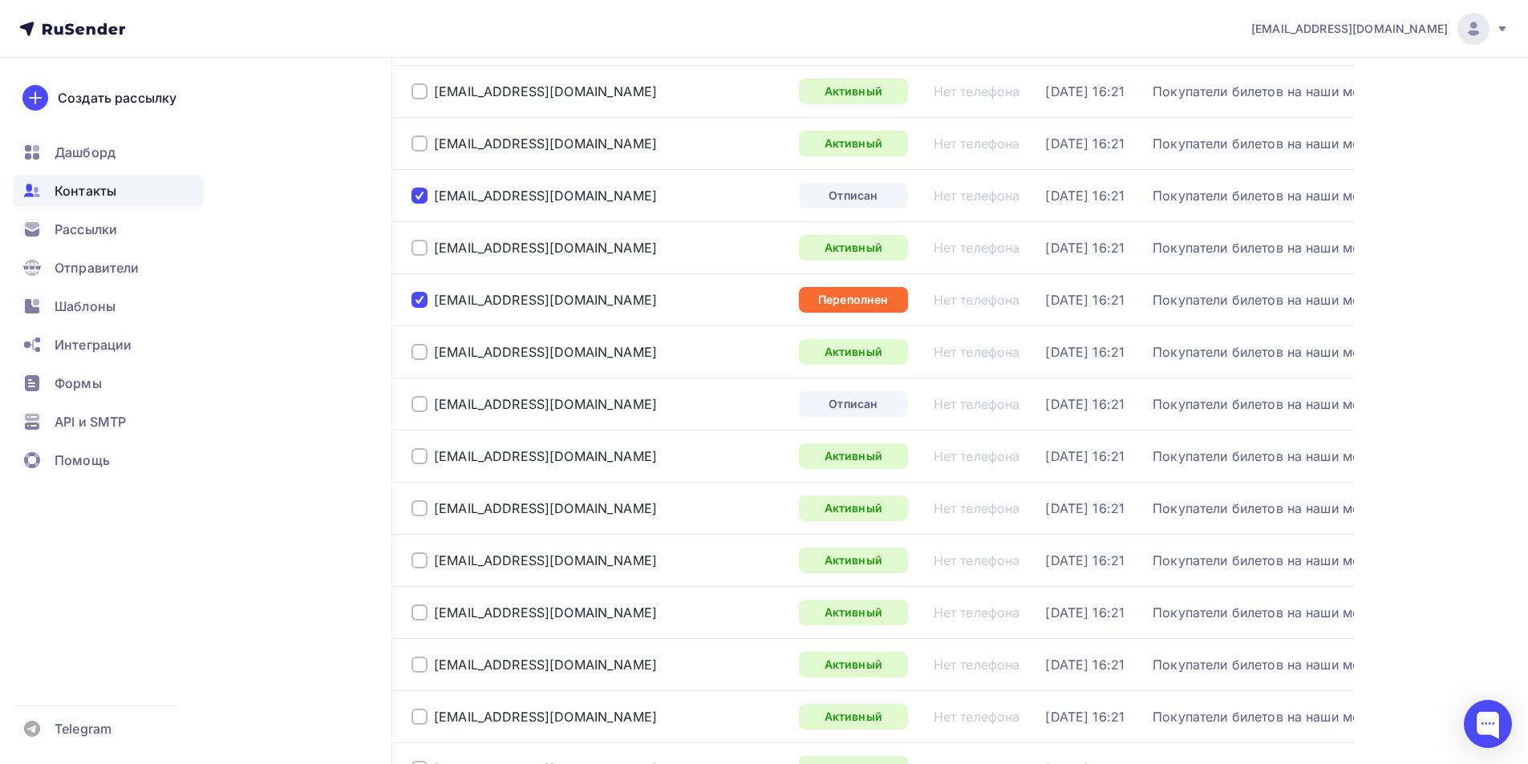
scroll to position [737, 0]
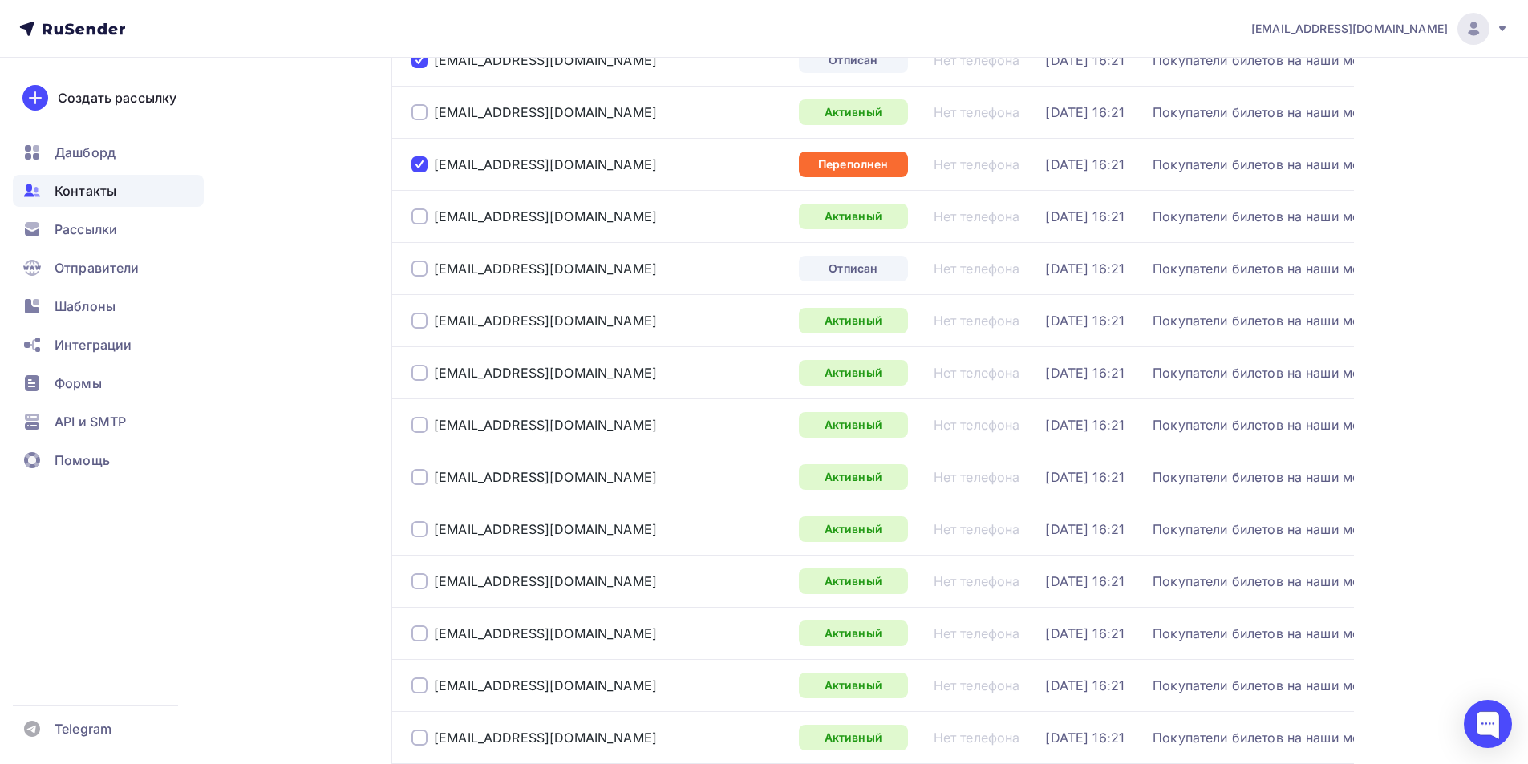
click at [418, 268] on div at bounding box center [419, 269] width 16 height 16
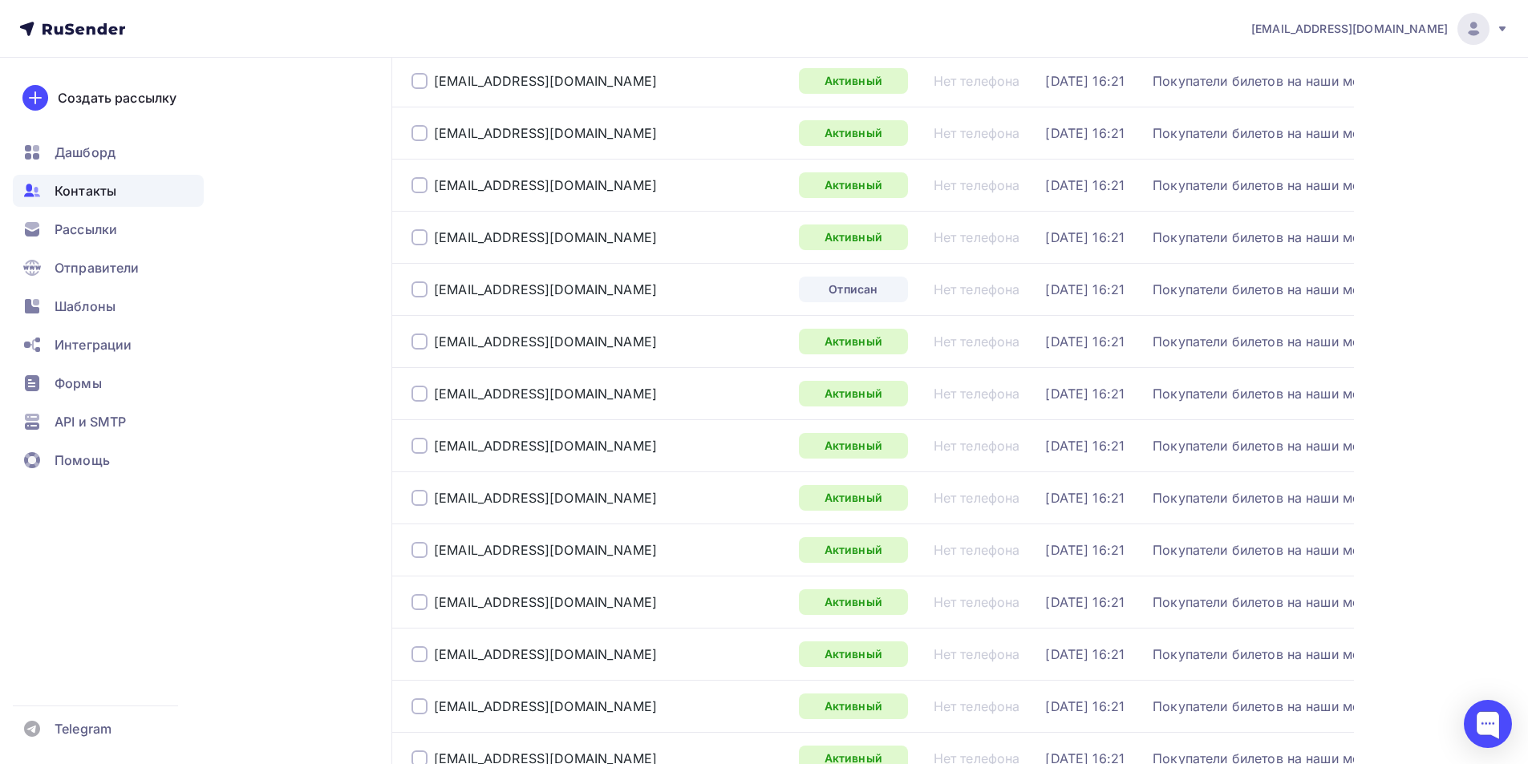
scroll to position [1459, 0]
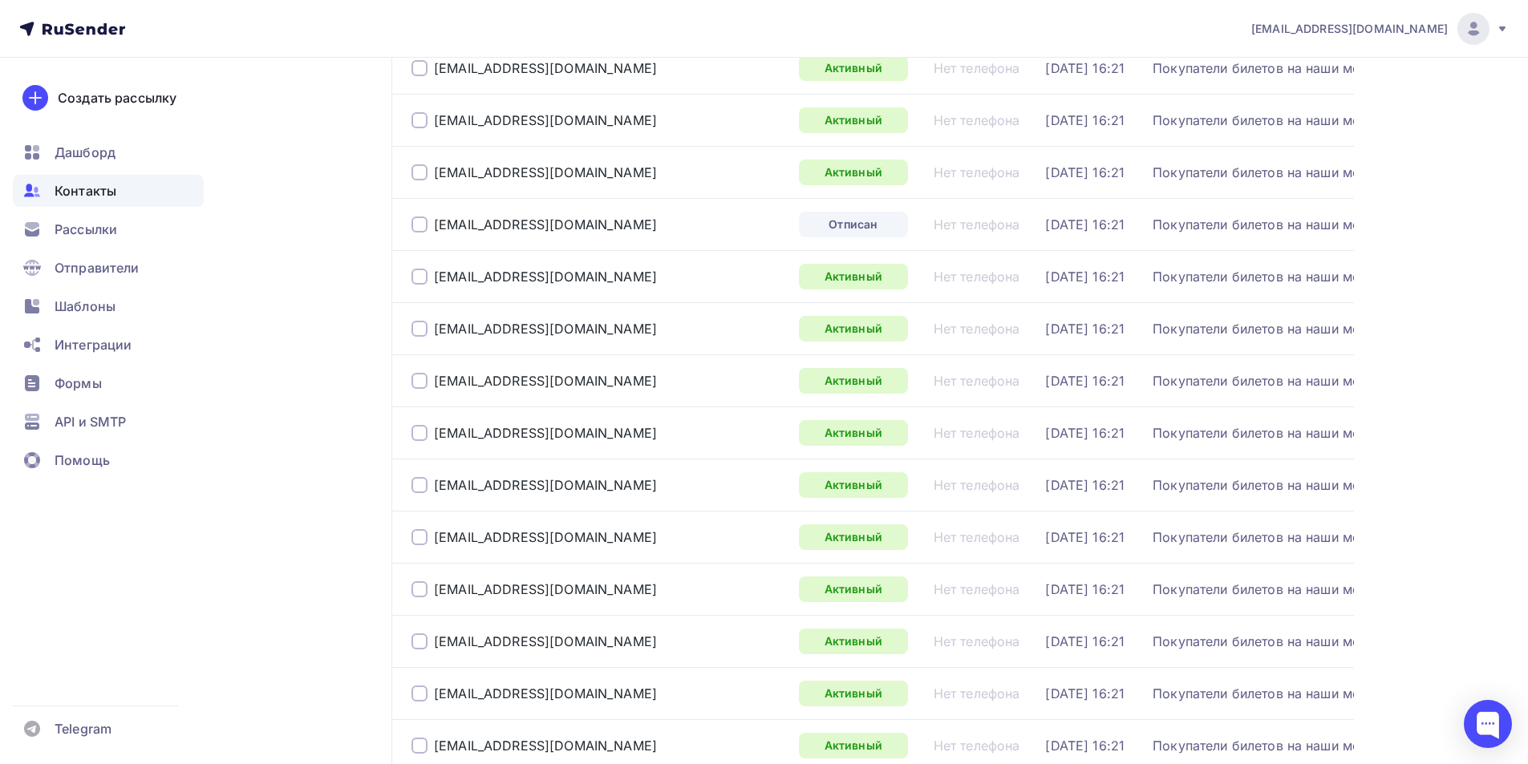
click at [416, 226] on div at bounding box center [419, 225] width 16 height 16
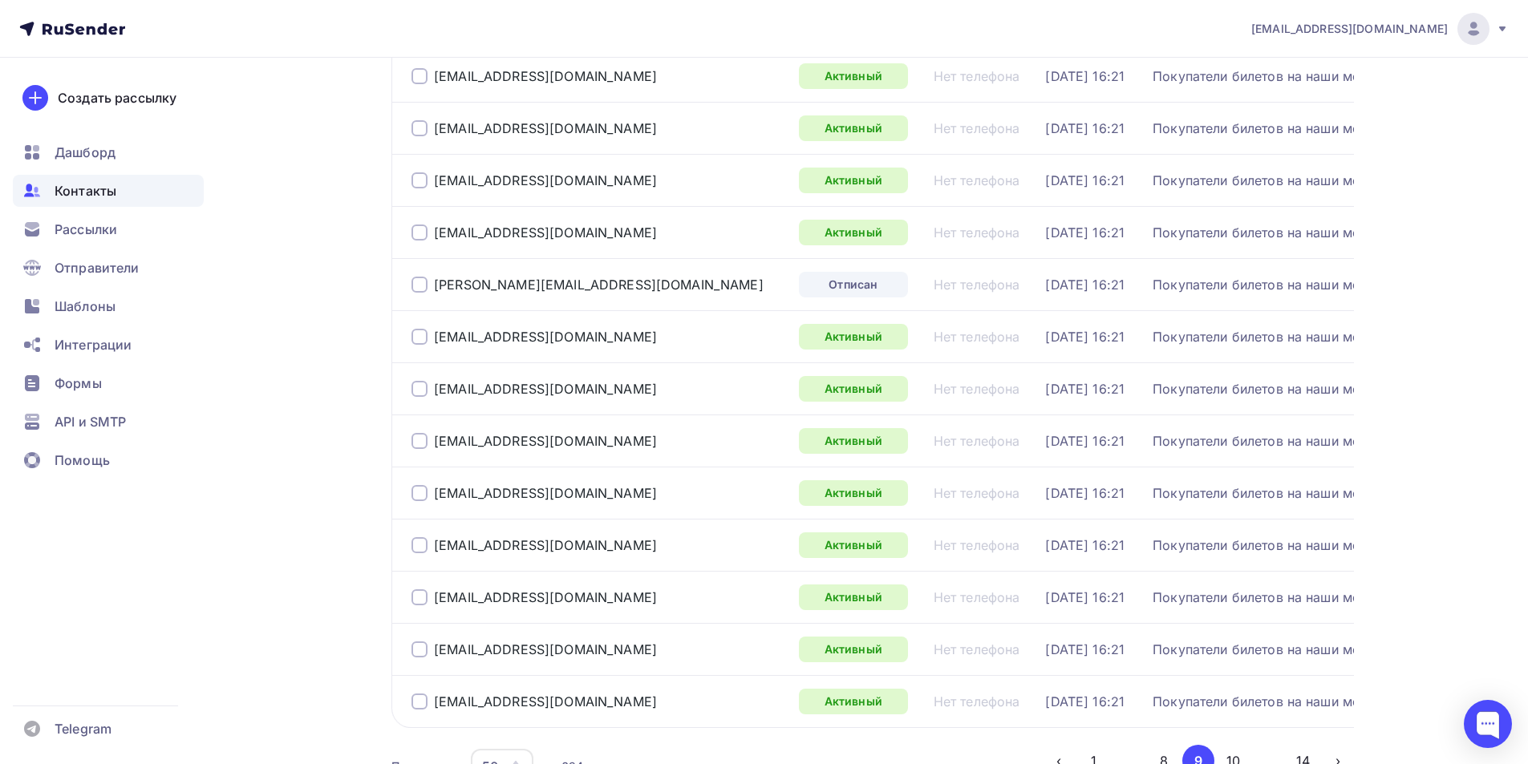
click at [422, 282] on div at bounding box center [419, 285] width 16 height 16
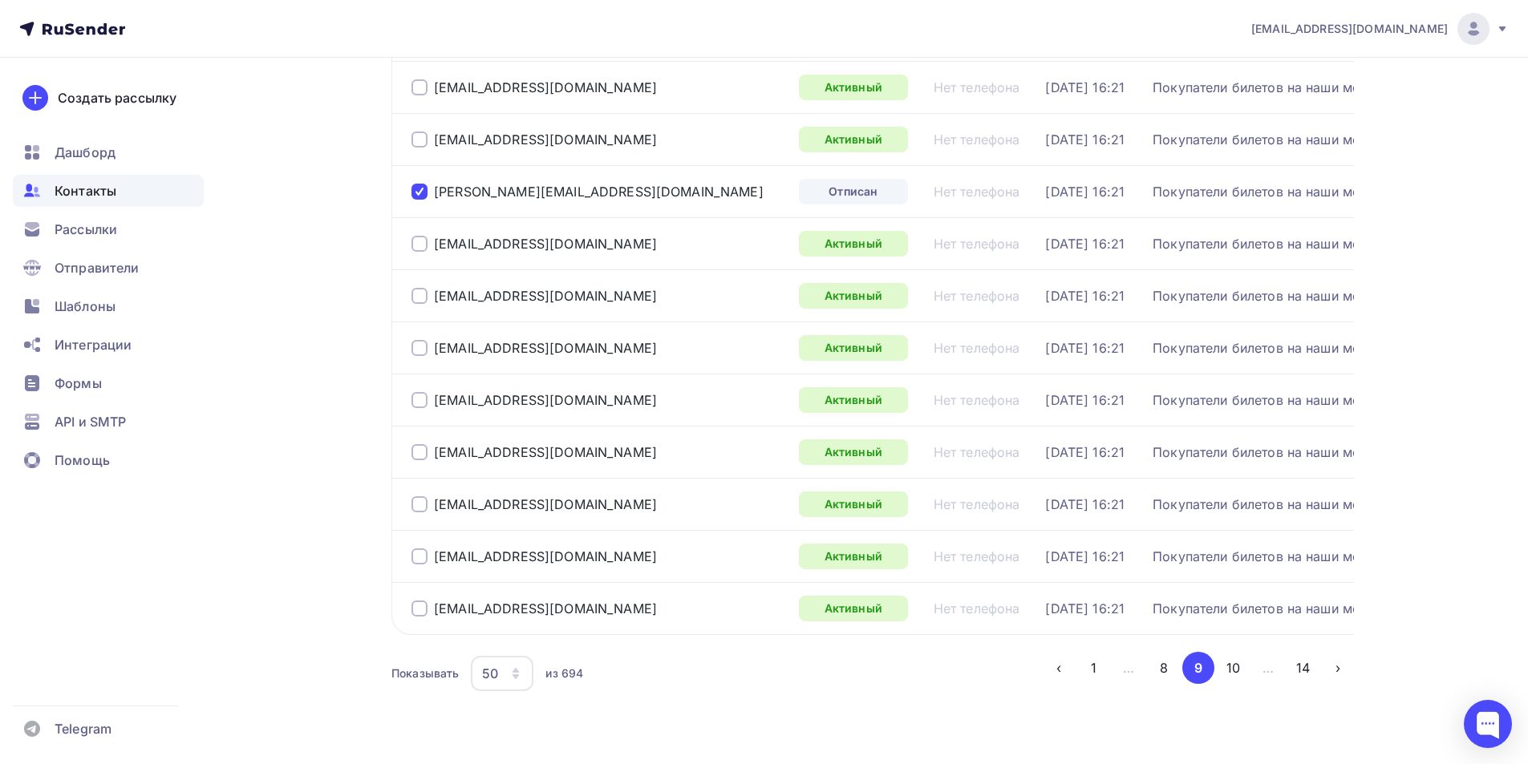
scroll to position [2308, 0]
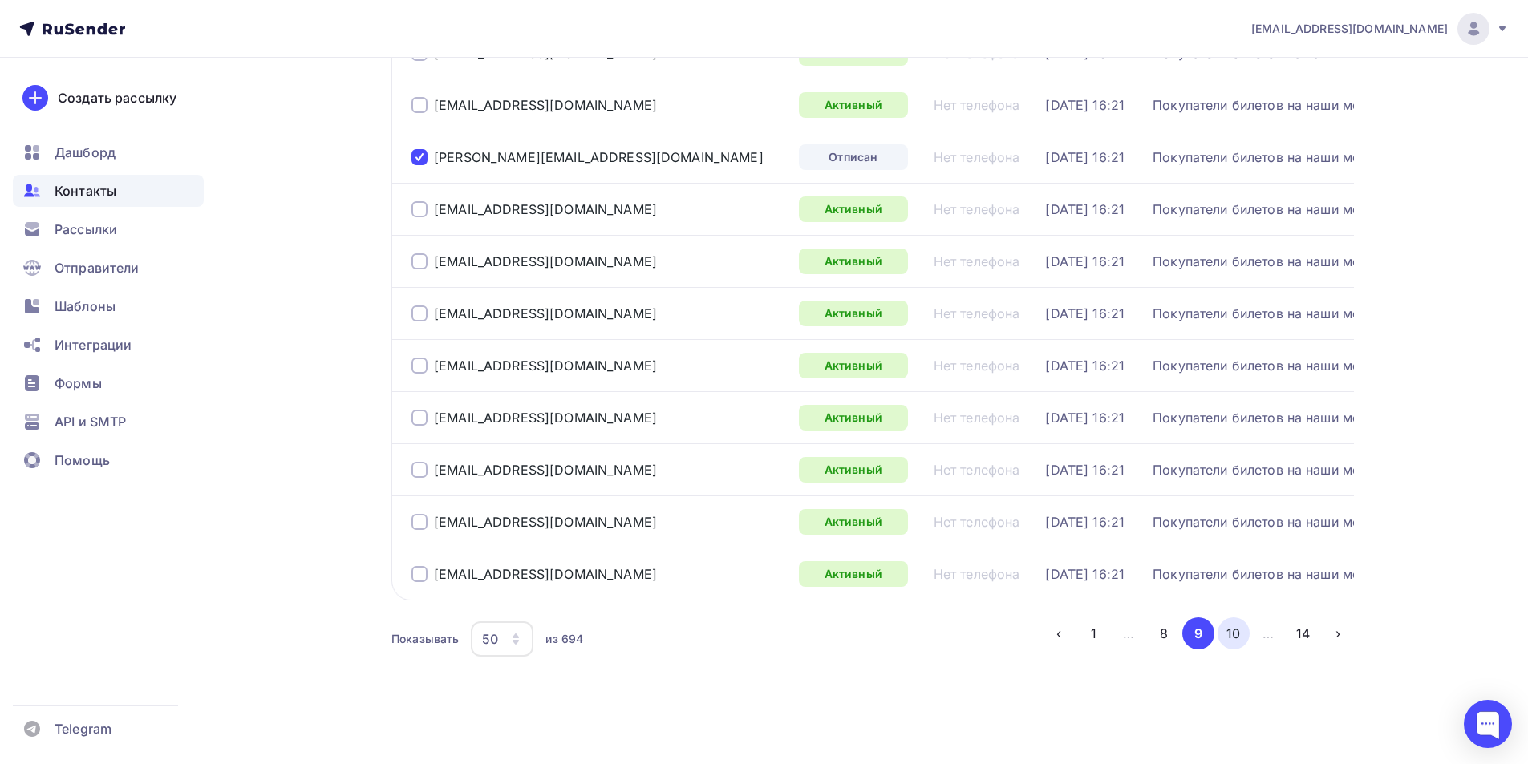
click at [1227, 636] on button "10" at bounding box center [1233, 633] width 32 height 32
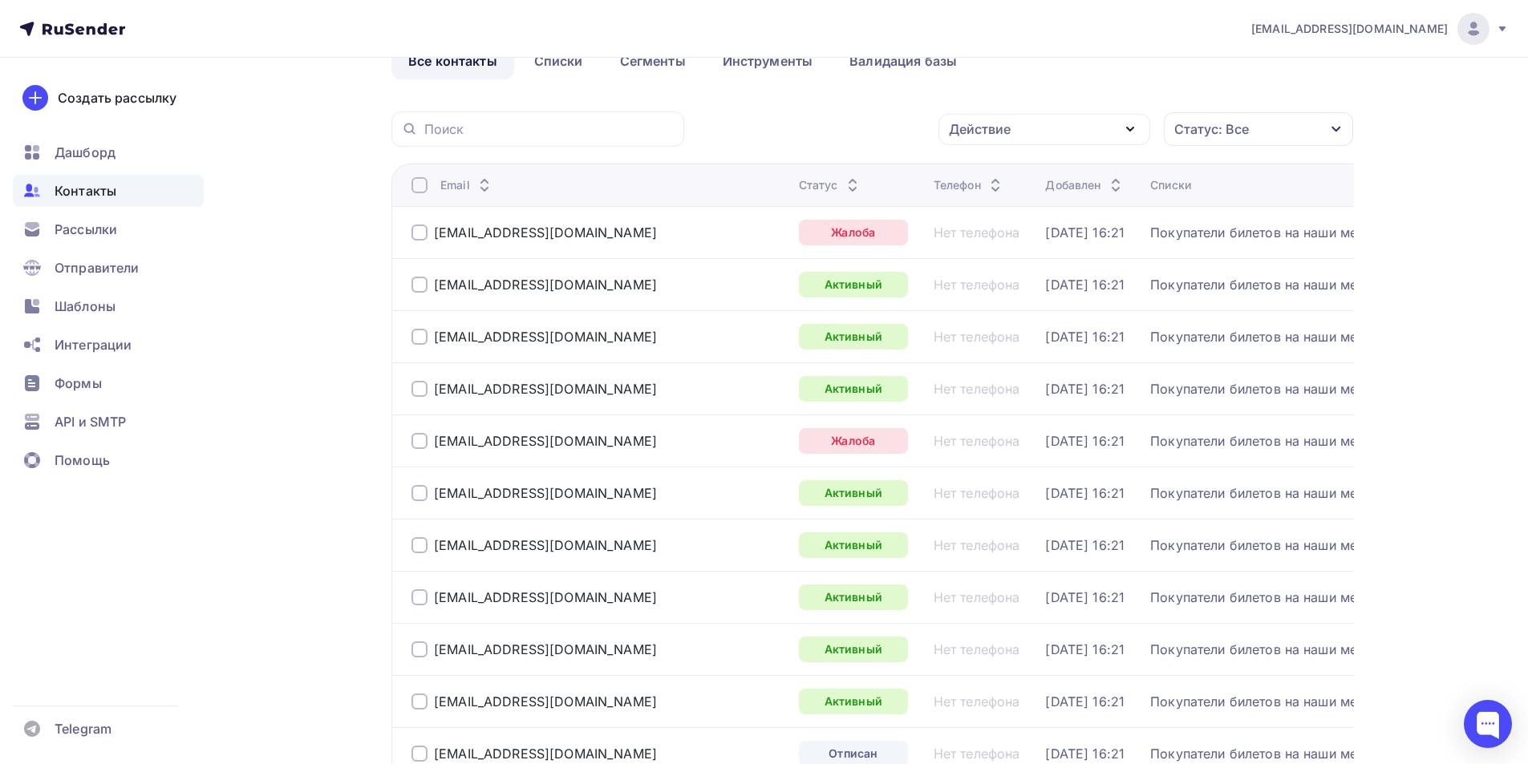
click at [426, 232] on div at bounding box center [419, 233] width 16 height 16
click at [417, 441] on div at bounding box center [419, 441] width 16 height 16
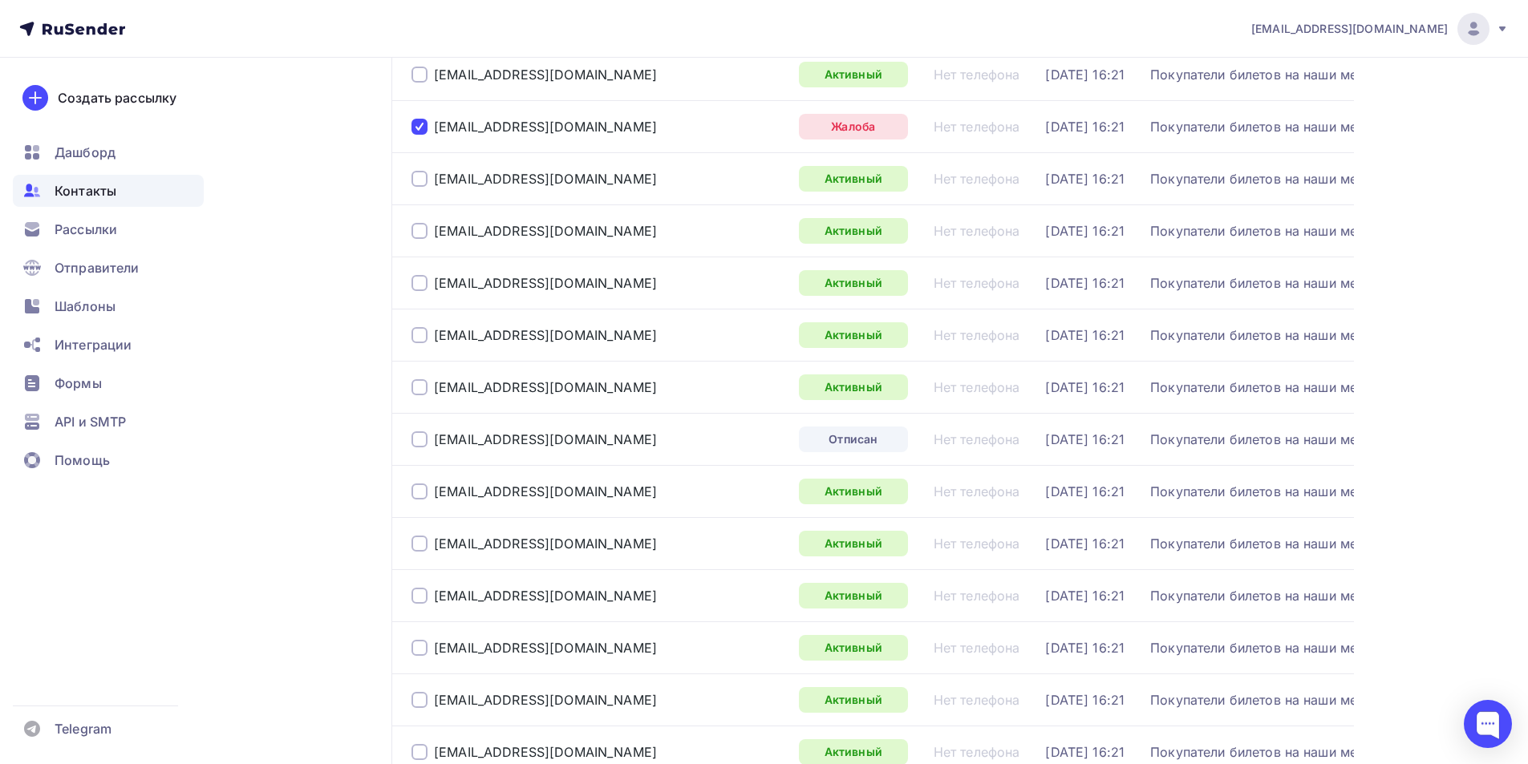
scroll to position [416, 0]
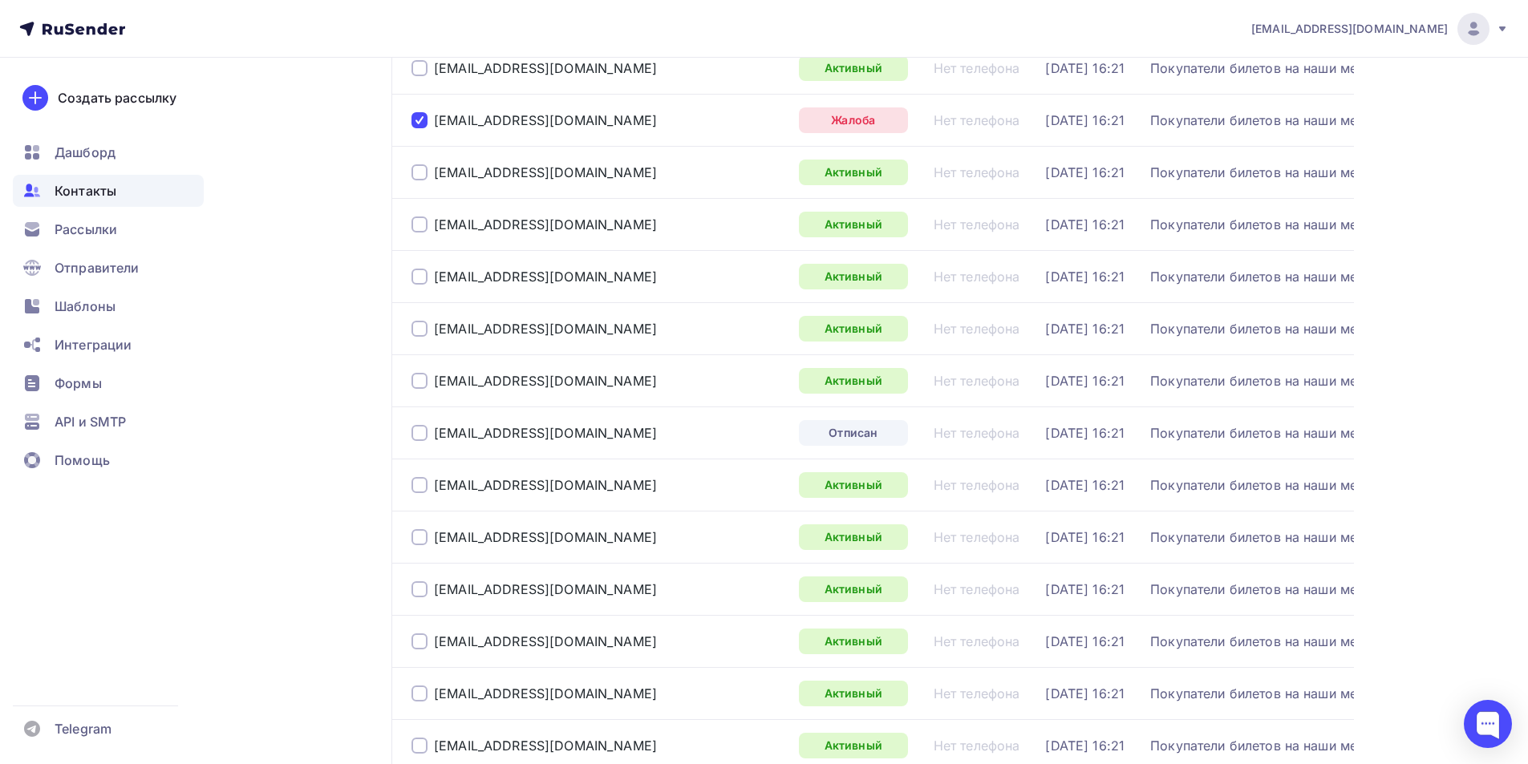
click at [421, 430] on div at bounding box center [419, 433] width 16 height 16
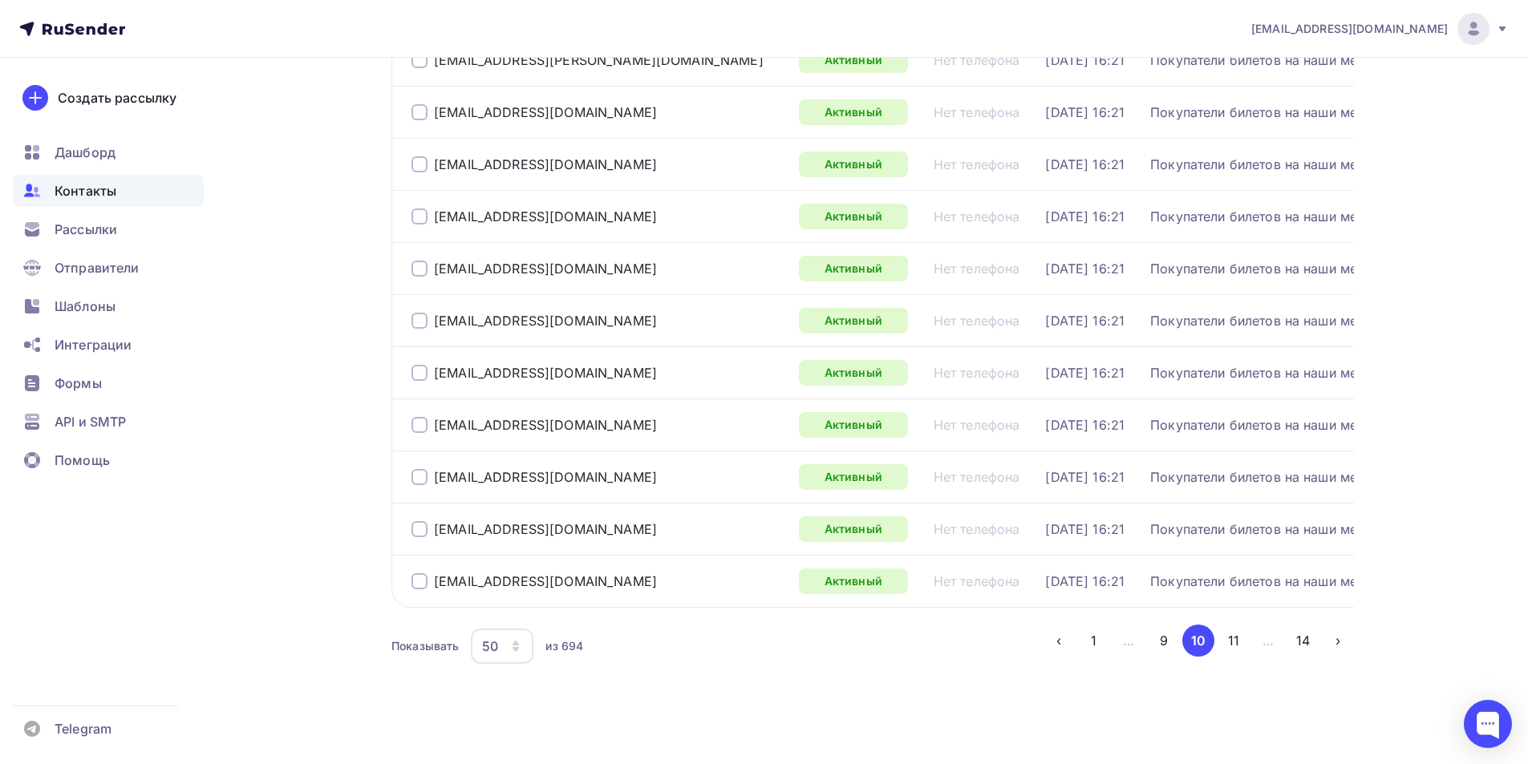
scroll to position [2308, 0]
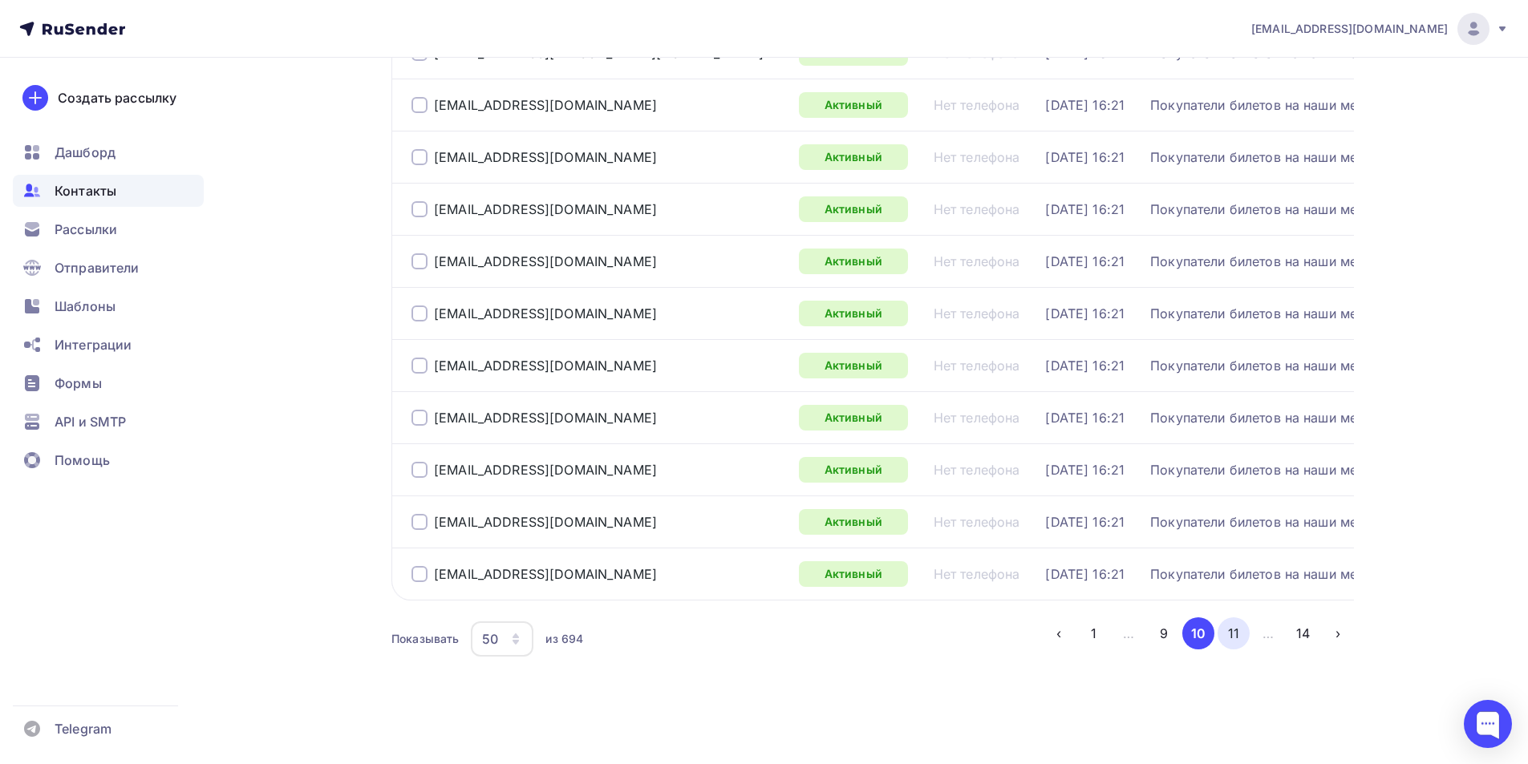
click at [1229, 625] on button "11" at bounding box center [1233, 633] width 32 height 32
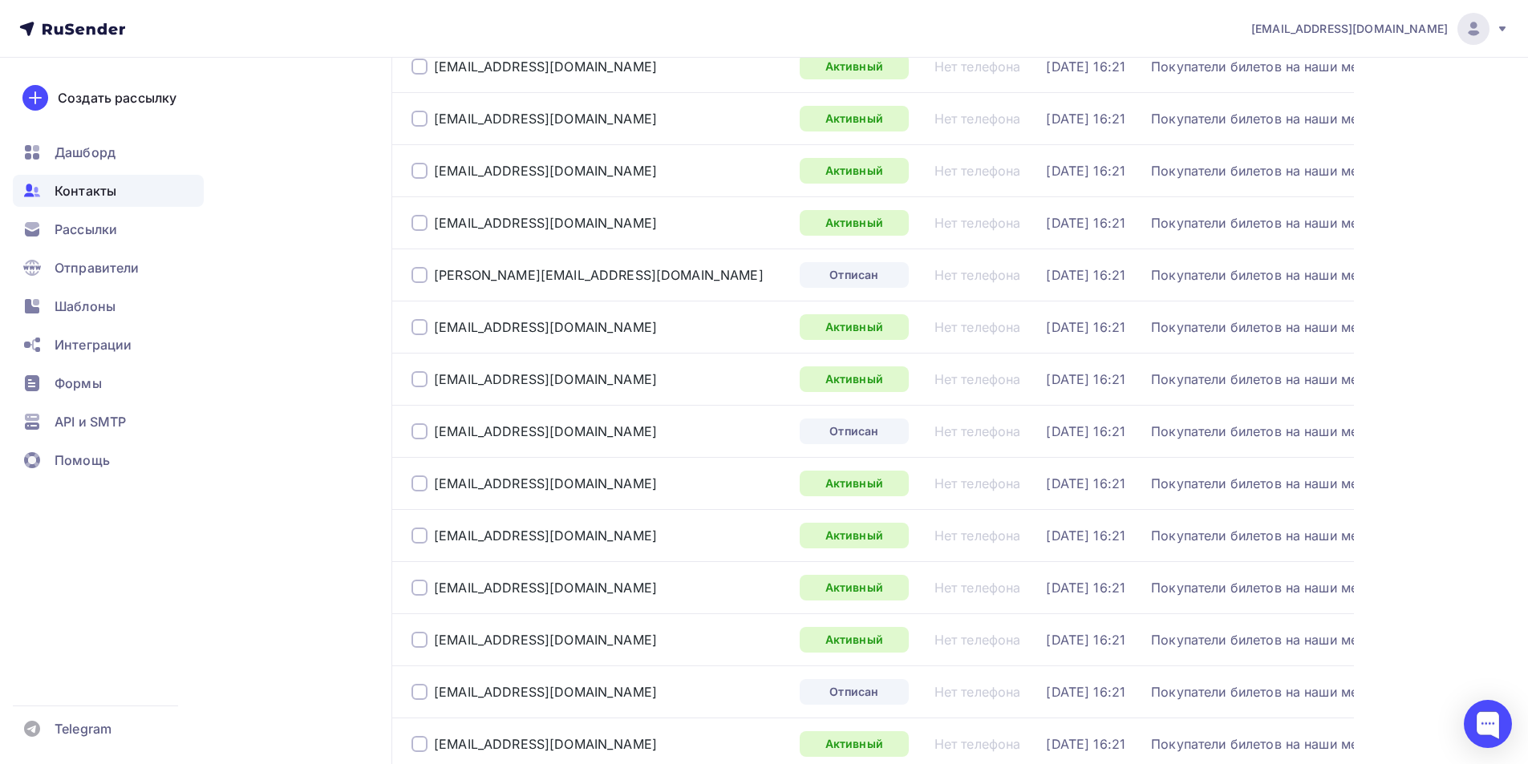
scroll to position [737, 0]
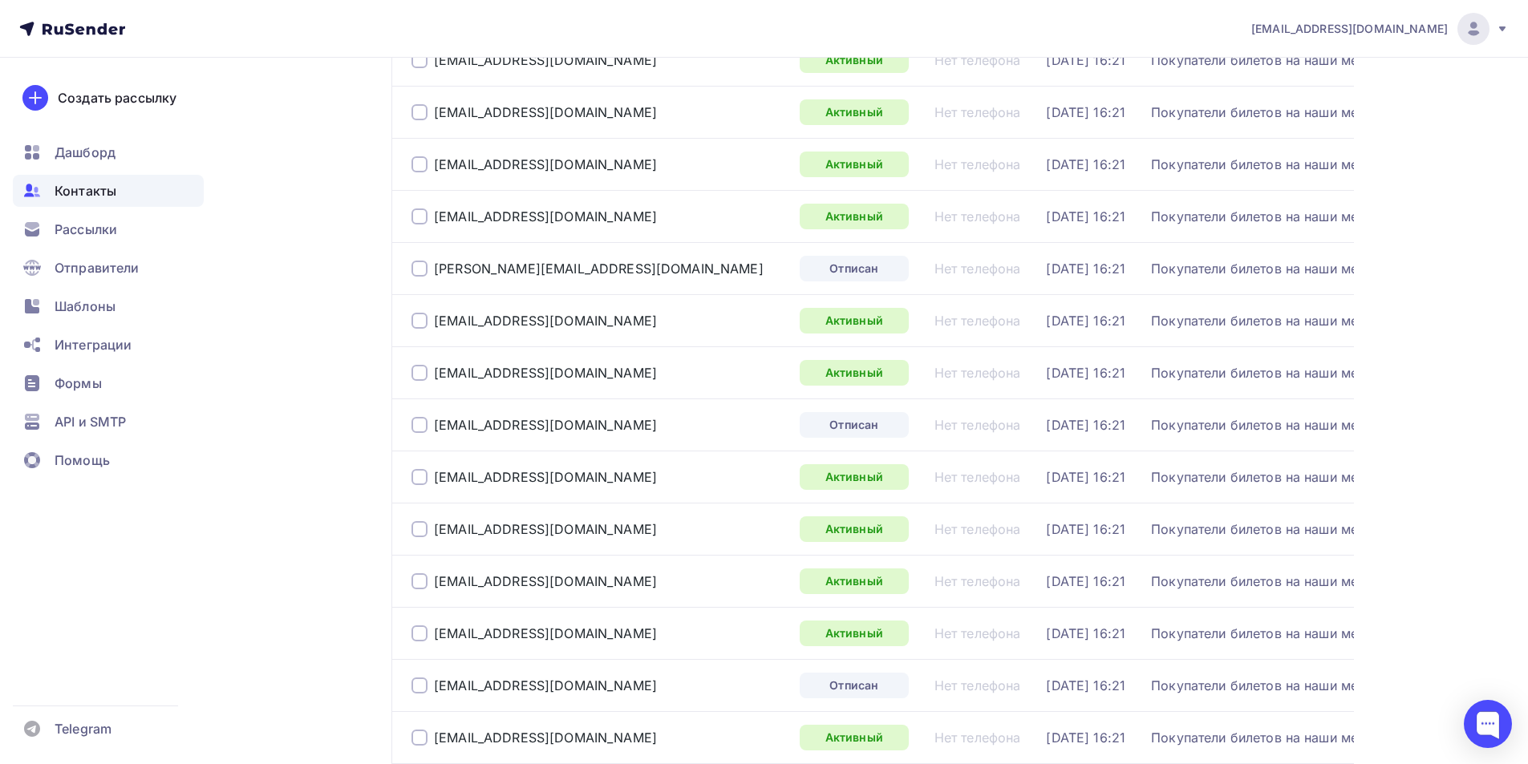
click at [420, 261] on div at bounding box center [419, 269] width 16 height 16
click at [413, 421] on div at bounding box center [419, 425] width 16 height 16
click at [414, 682] on div at bounding box center [419, 686] width 16 height 16
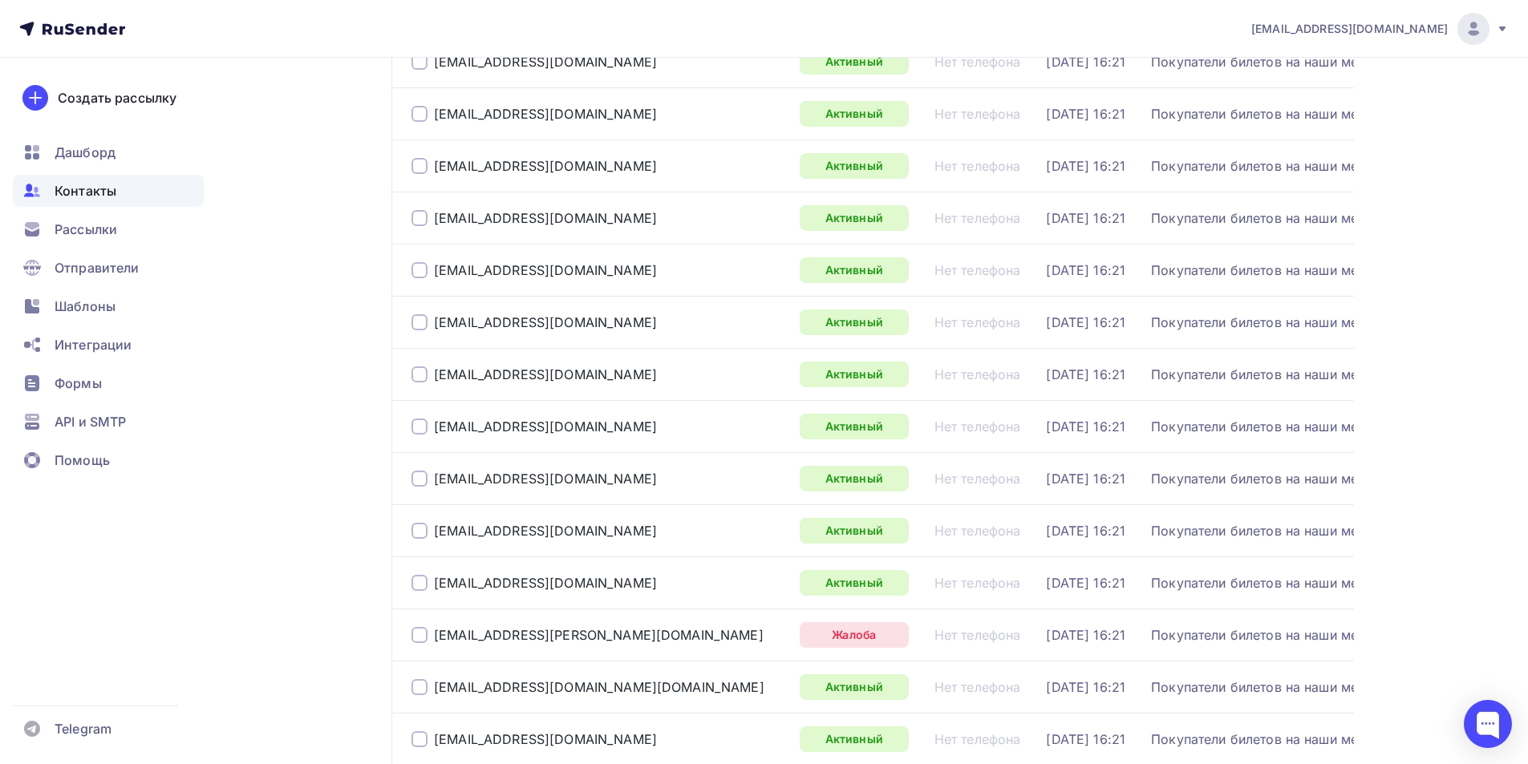
scroll to position [1940, 0]
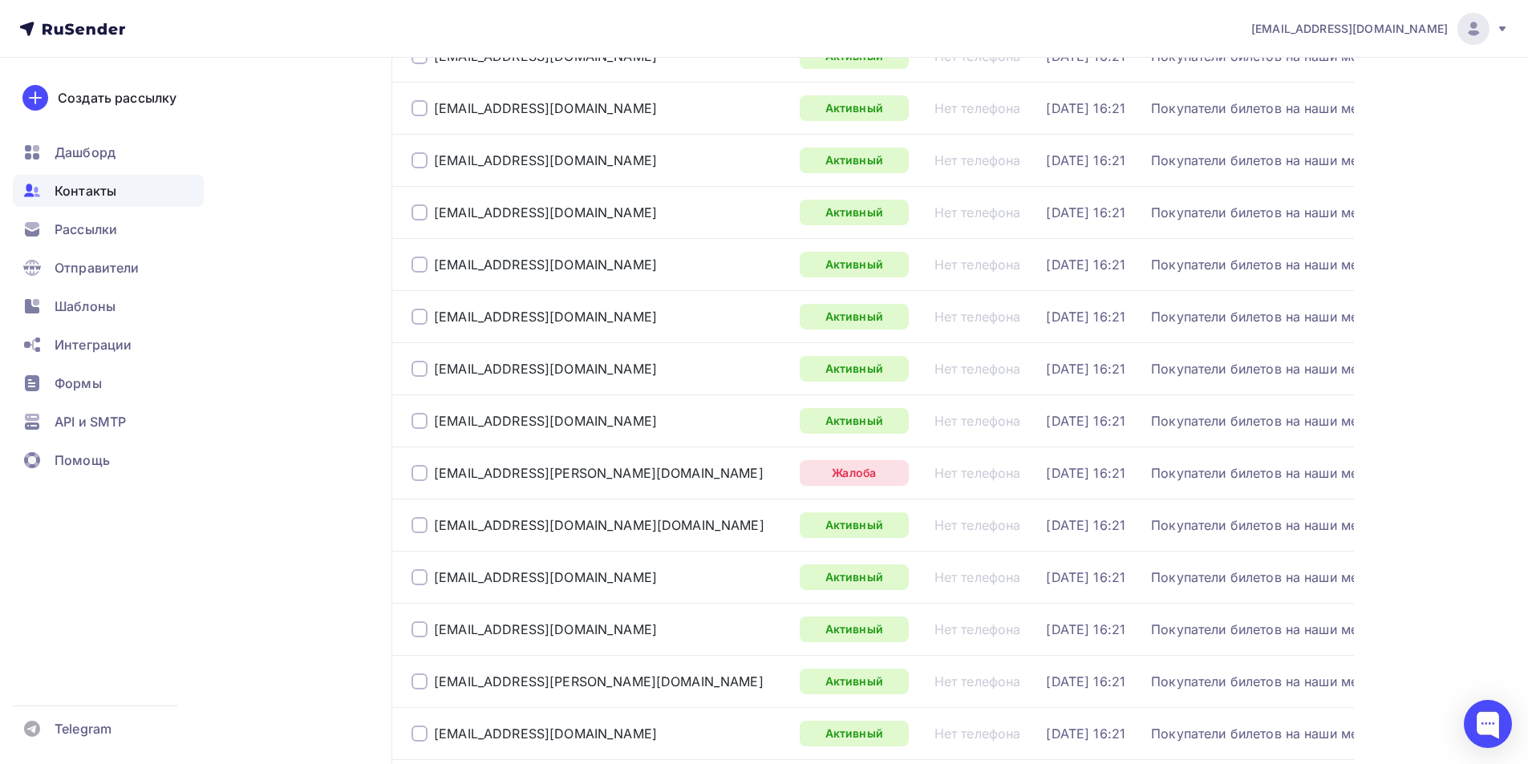
click at [419, 471] on div at bounding box center [419, 473] width 16 height 16
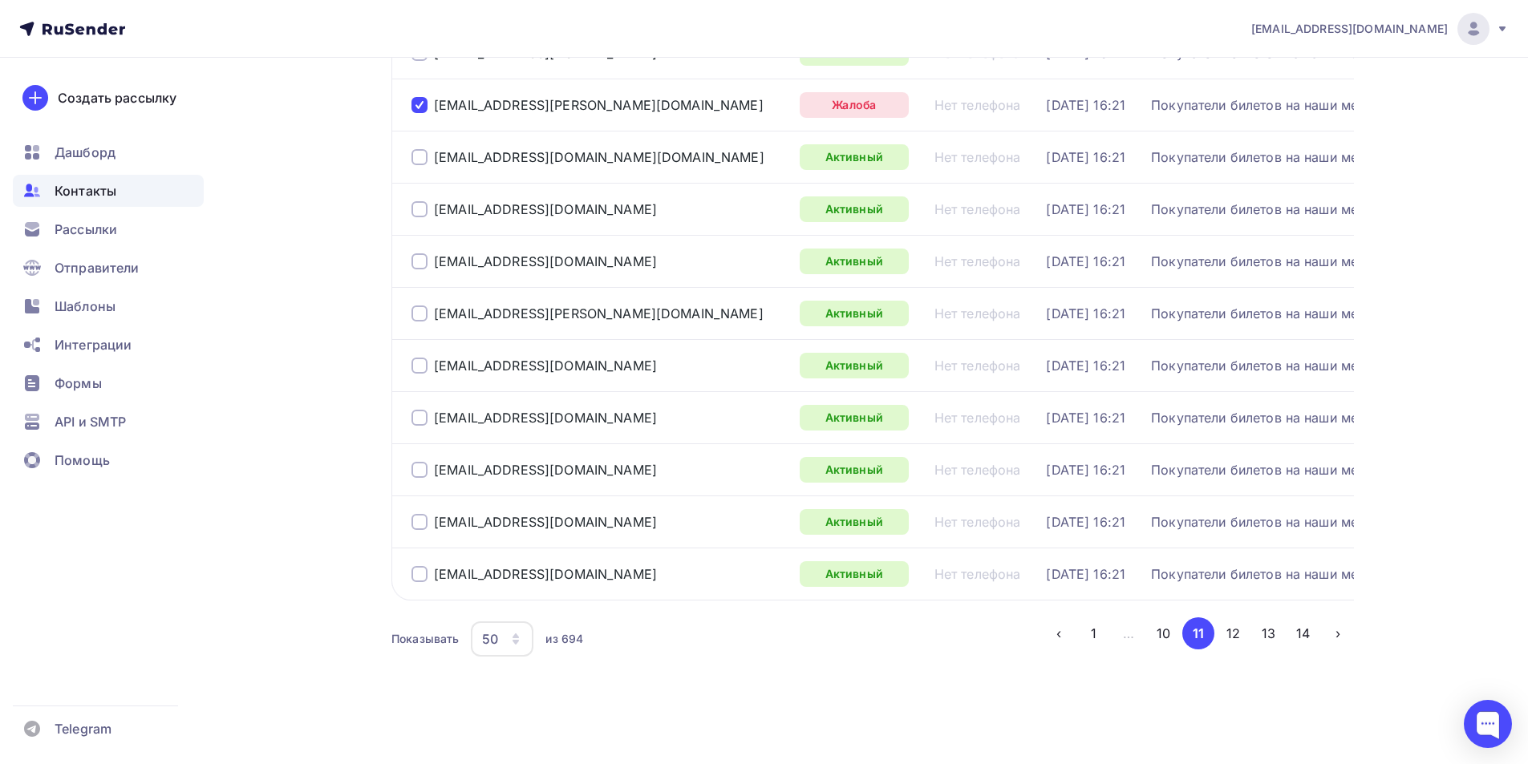
scroll to position [2320, 0]
click at [1245, 637] on button "12" at bounding box center [1233, 633] width 32 height 32
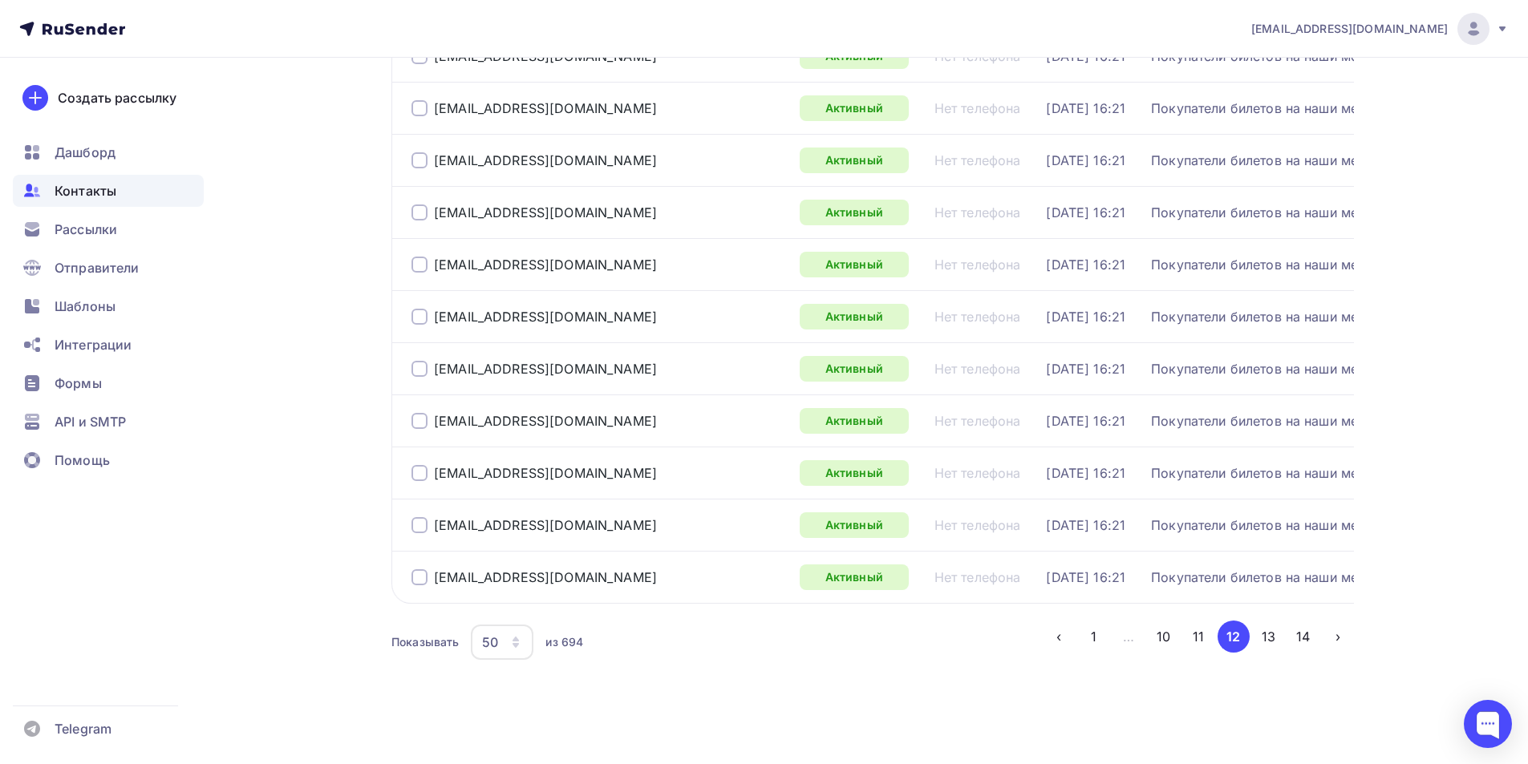
scroll to position [2308, 0]
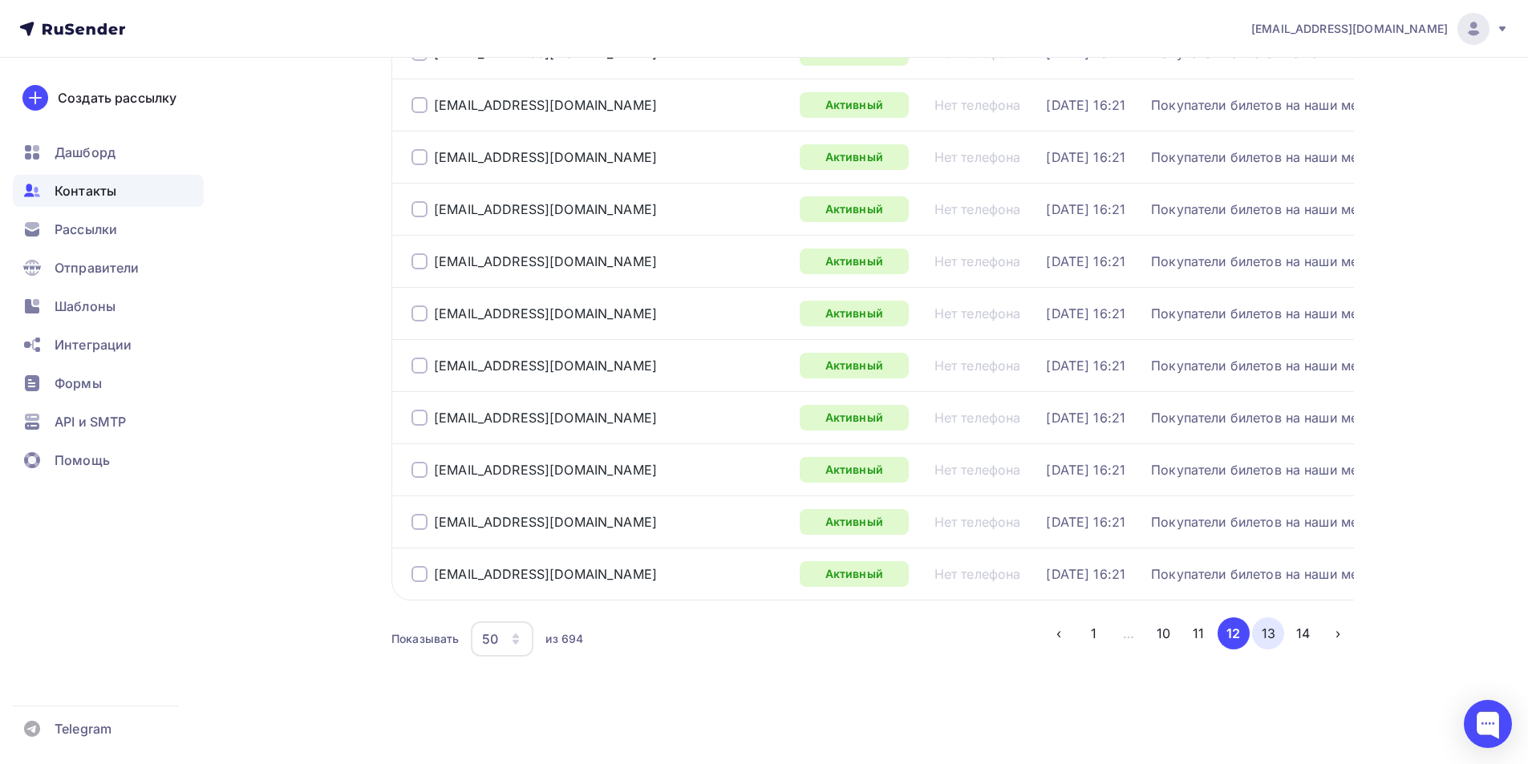
click at [1267, 630] on button "13" at bounding box center [1268, 633] width 32 height 32
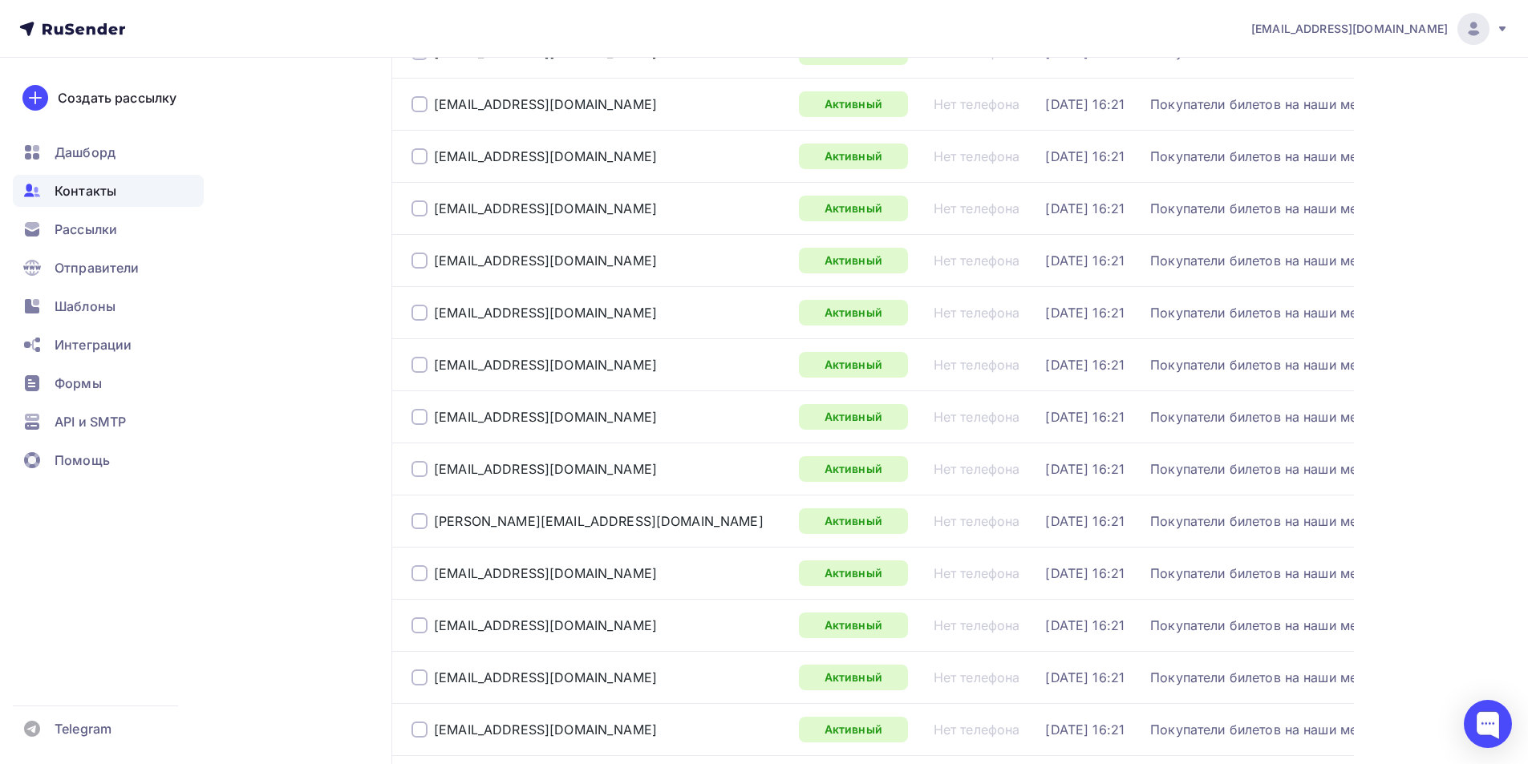
scroll to position [2320, 0]
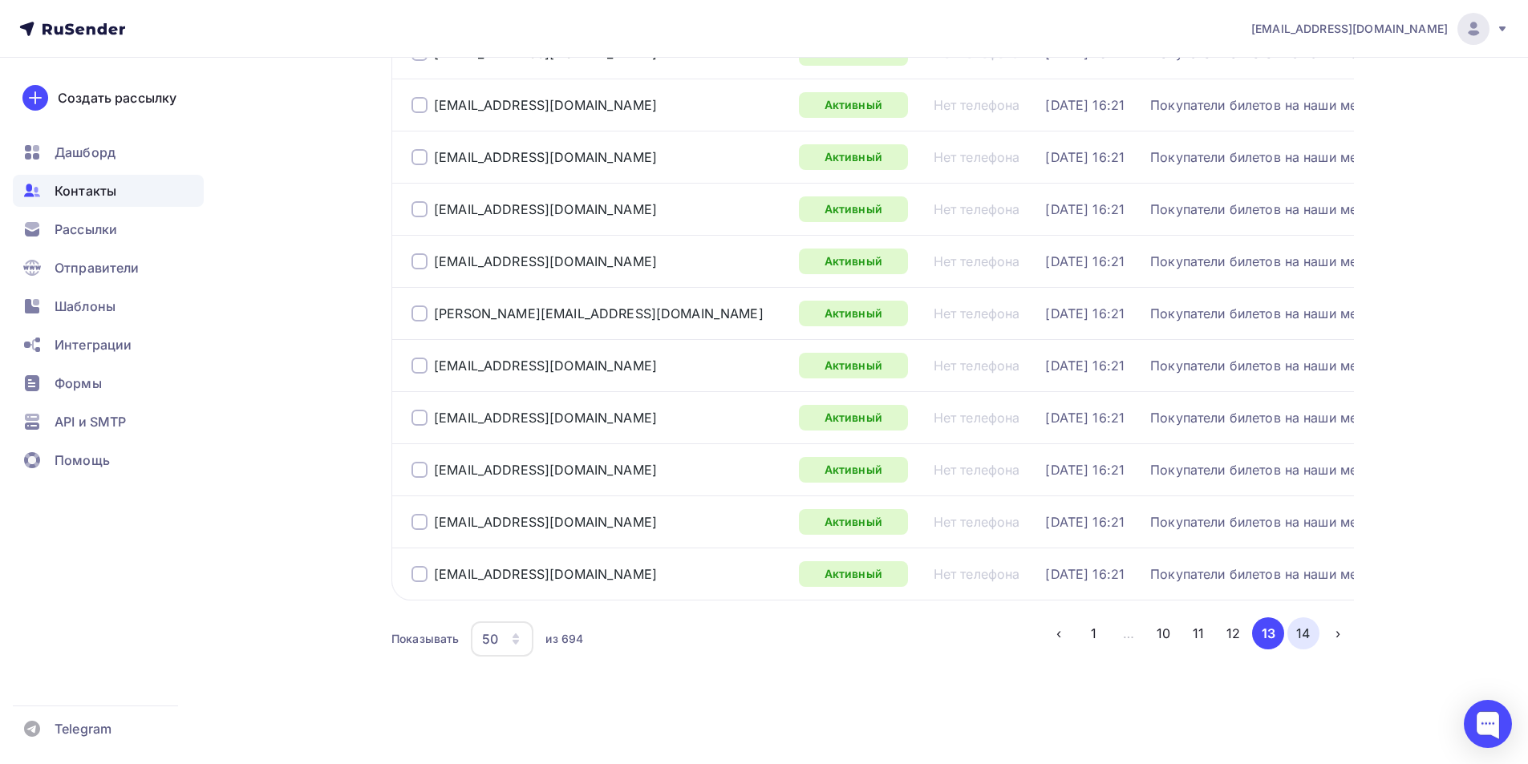
click at [1301, 636] on button "14" at bounding box center [1303, 633] width 32 height 32
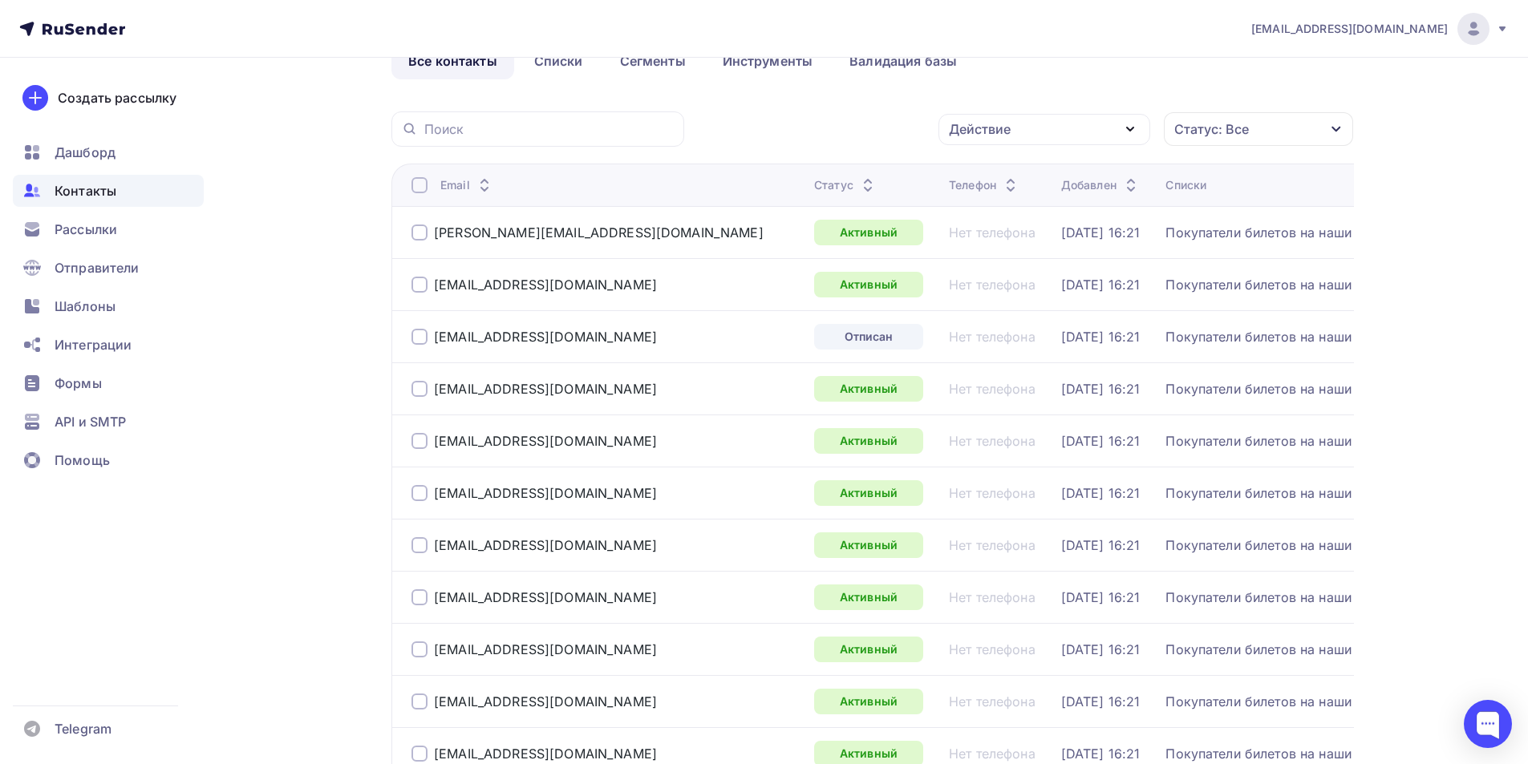
click at [422, 338] on div at bounding box center [419, 337] width 16 height 16
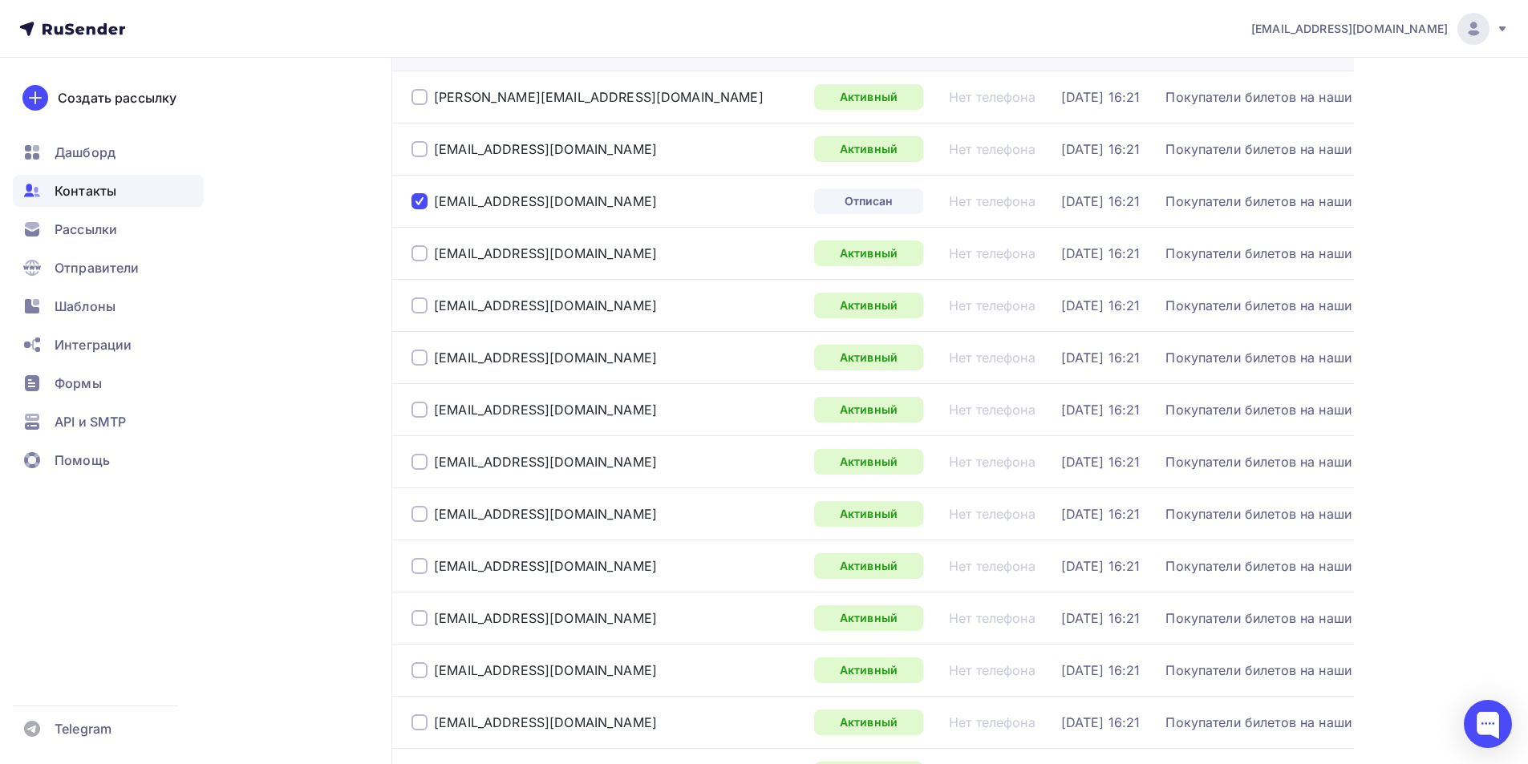
scroll to position [0, 0]
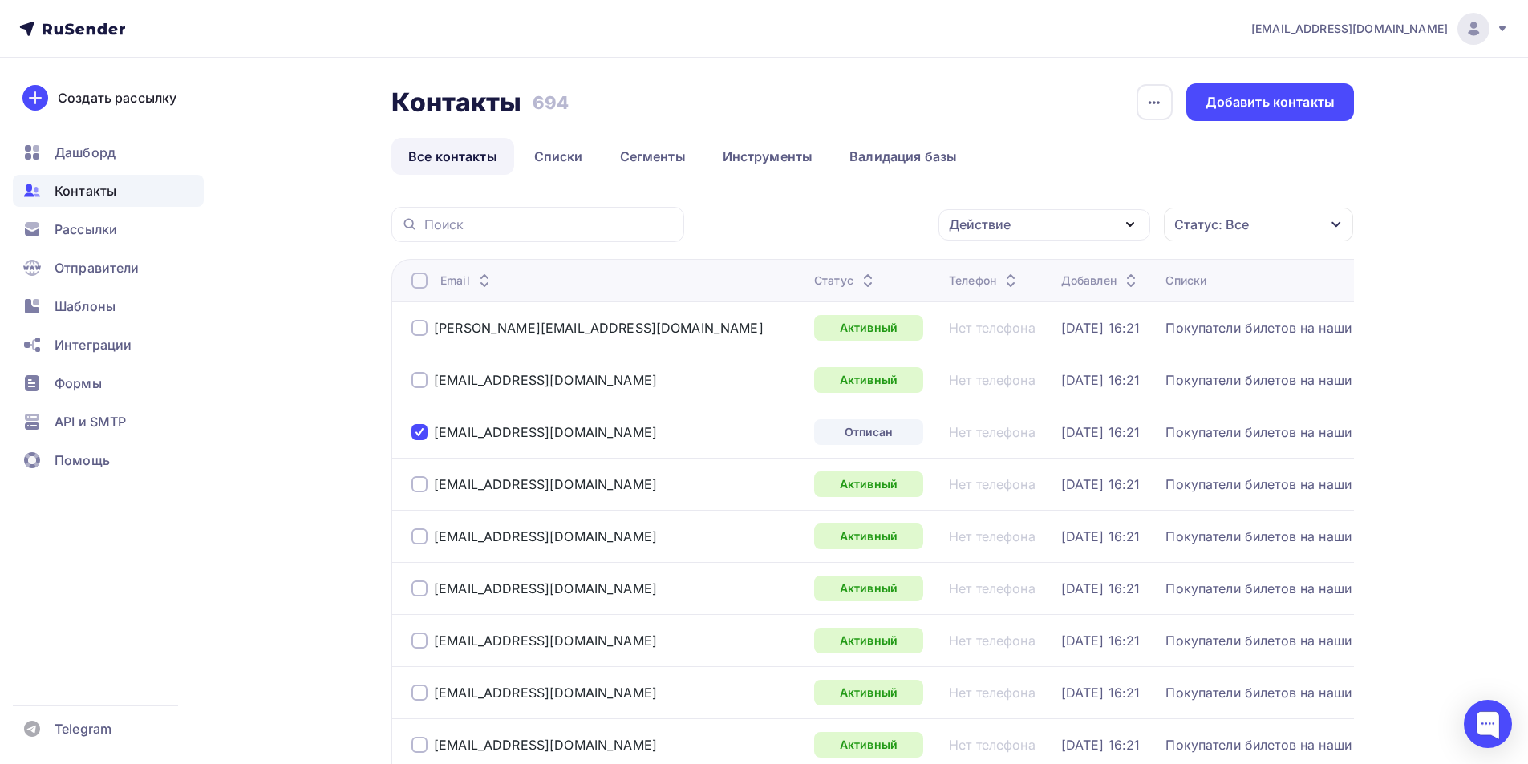
click at [1127, 224] on icon "button" at bounding box center [1130, 224] width 6 height 3
click at [1007, 332] on div "Удалить" at bounding box center [983, 335] width 53 height 19
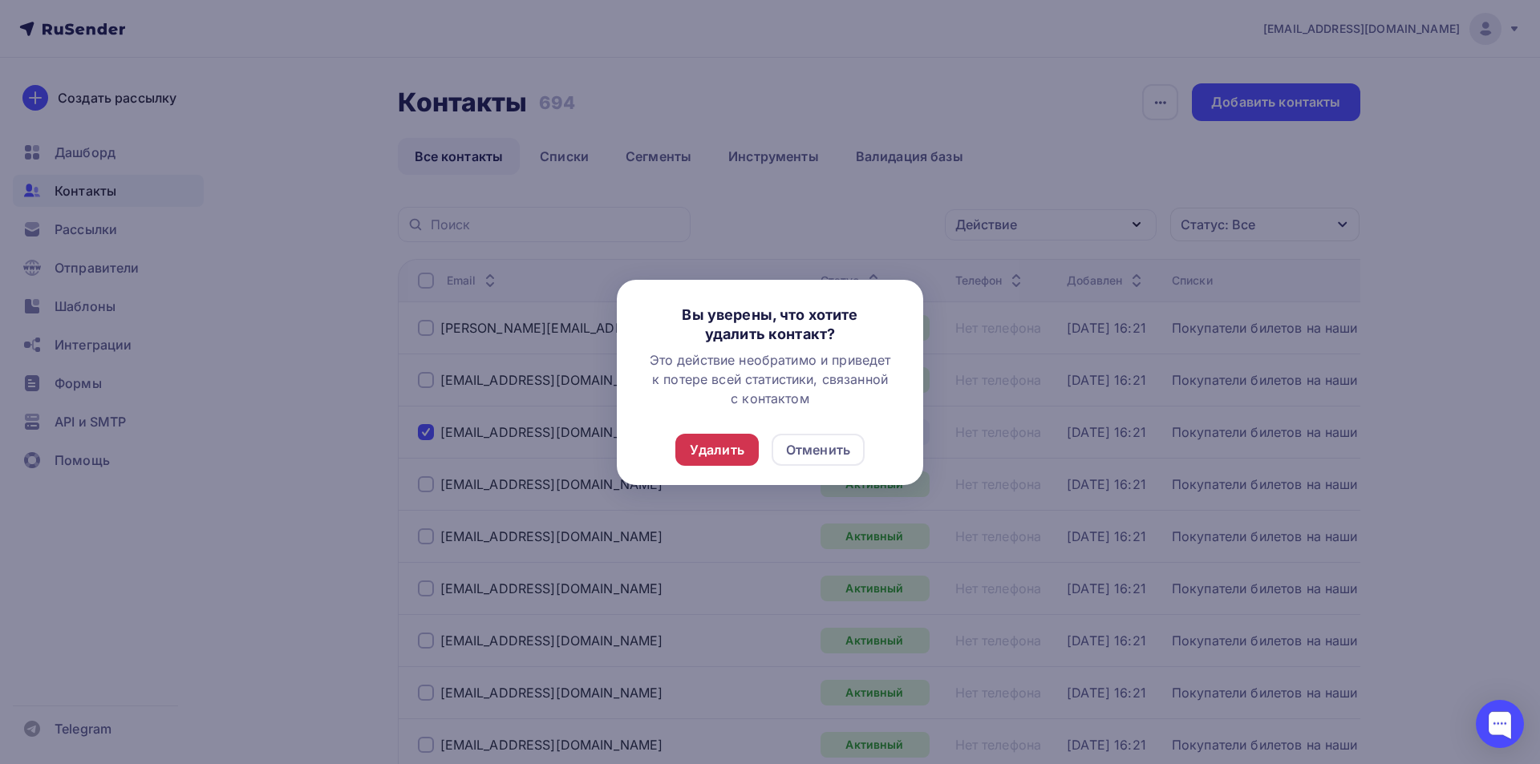
click at [724, 450] on div "Удалить" at bounding box center [717, 449] width 55 height 19
